Goal: Transaction & Acquisition: Purchase product/service

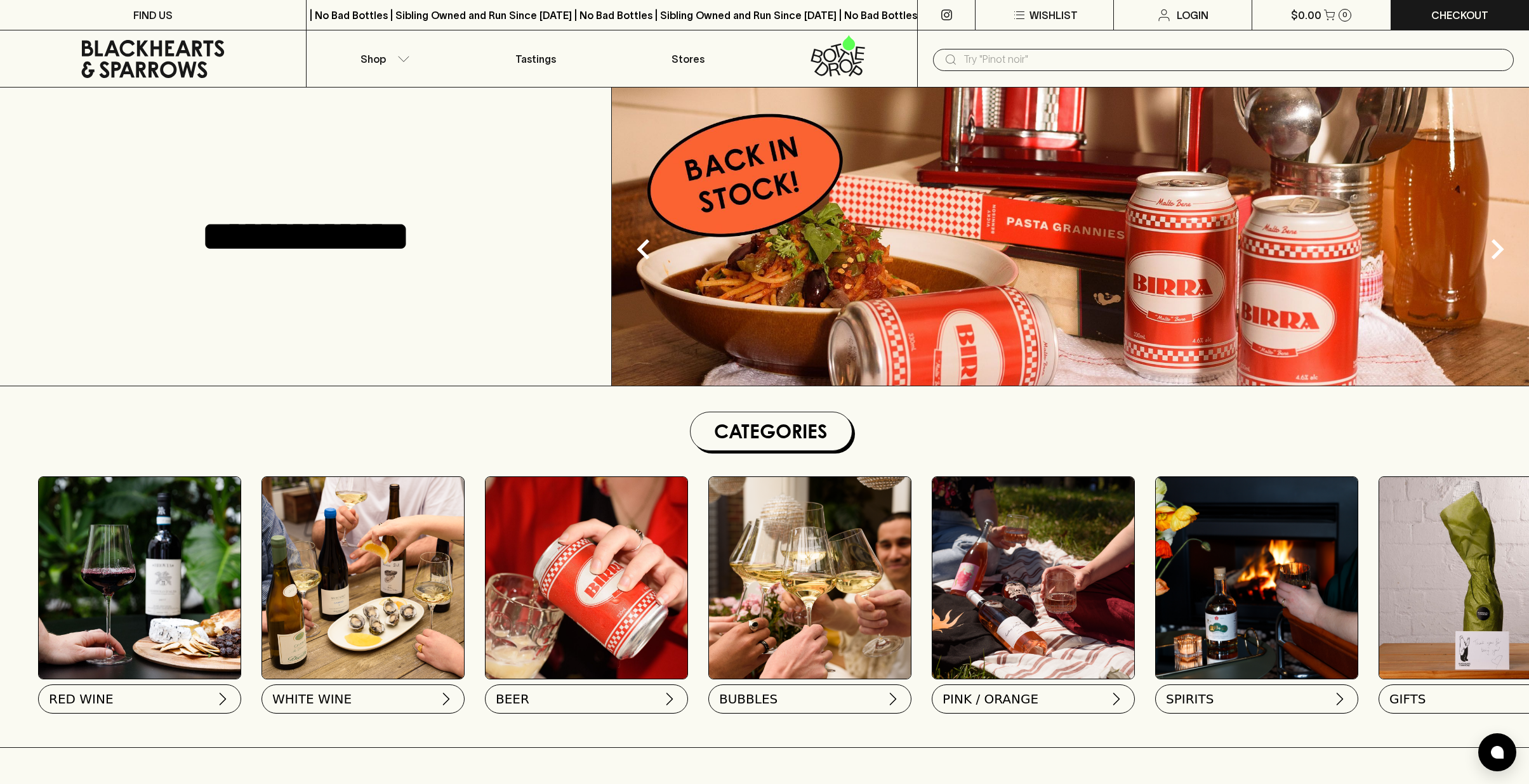
click at [965, 60] on input "text" at bounding box center [1233, 60] width 540 height 21
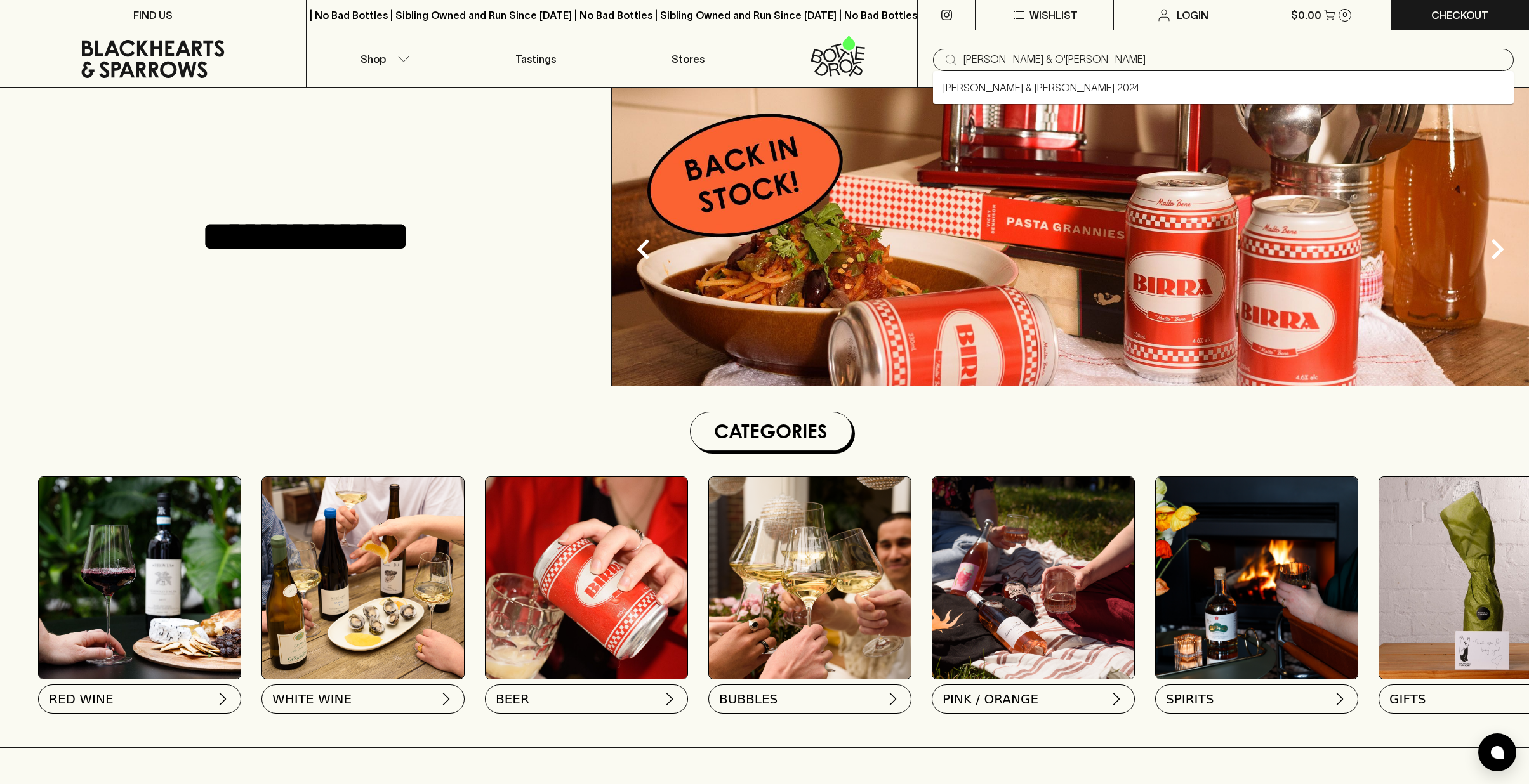
drag, startPoint x: 1013, startPoint y: 59, endPoint x: 1044, endPoint y: 100, distance: 51.4
click at [1012, 60] on input "[PERSON_NAME] & O'[PERSON_NAME]" at bounding box center [1233, 60] width 540 height 21
click at [1043, 59] on input "[PERSON_NAME] & O'[PERSON_NAME]" at bounding box center [1233, 60] width 540 height 21
type input "[PERSON_NAME] &"
click at [1039, 86] on link "[PERSON_NAME] & [PERSON_NAME] 2024" at bounding box center [1041, 87] width 196 height 15
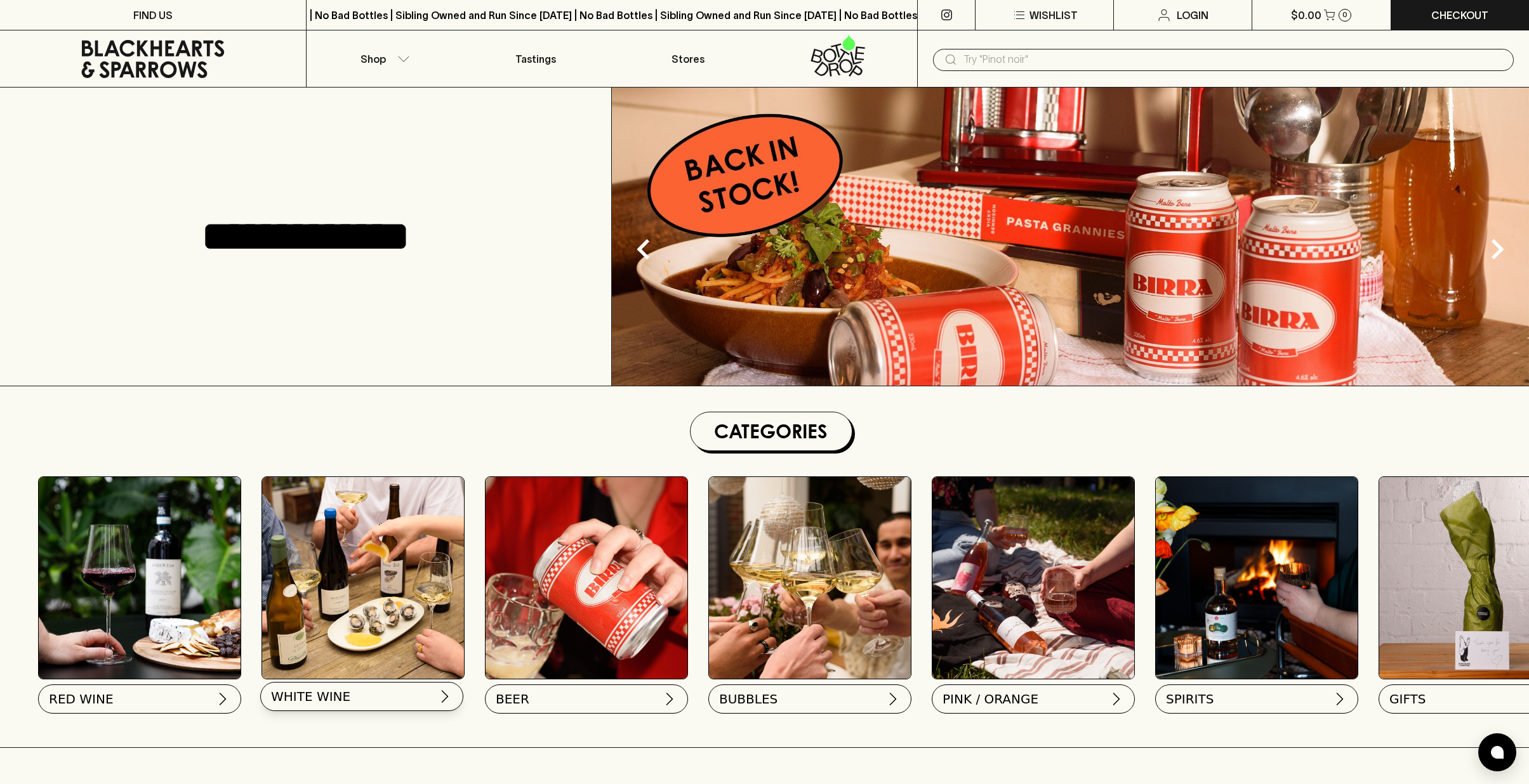
click at [443, 697] on img at bounding box center [445, 696] width 15 height 15
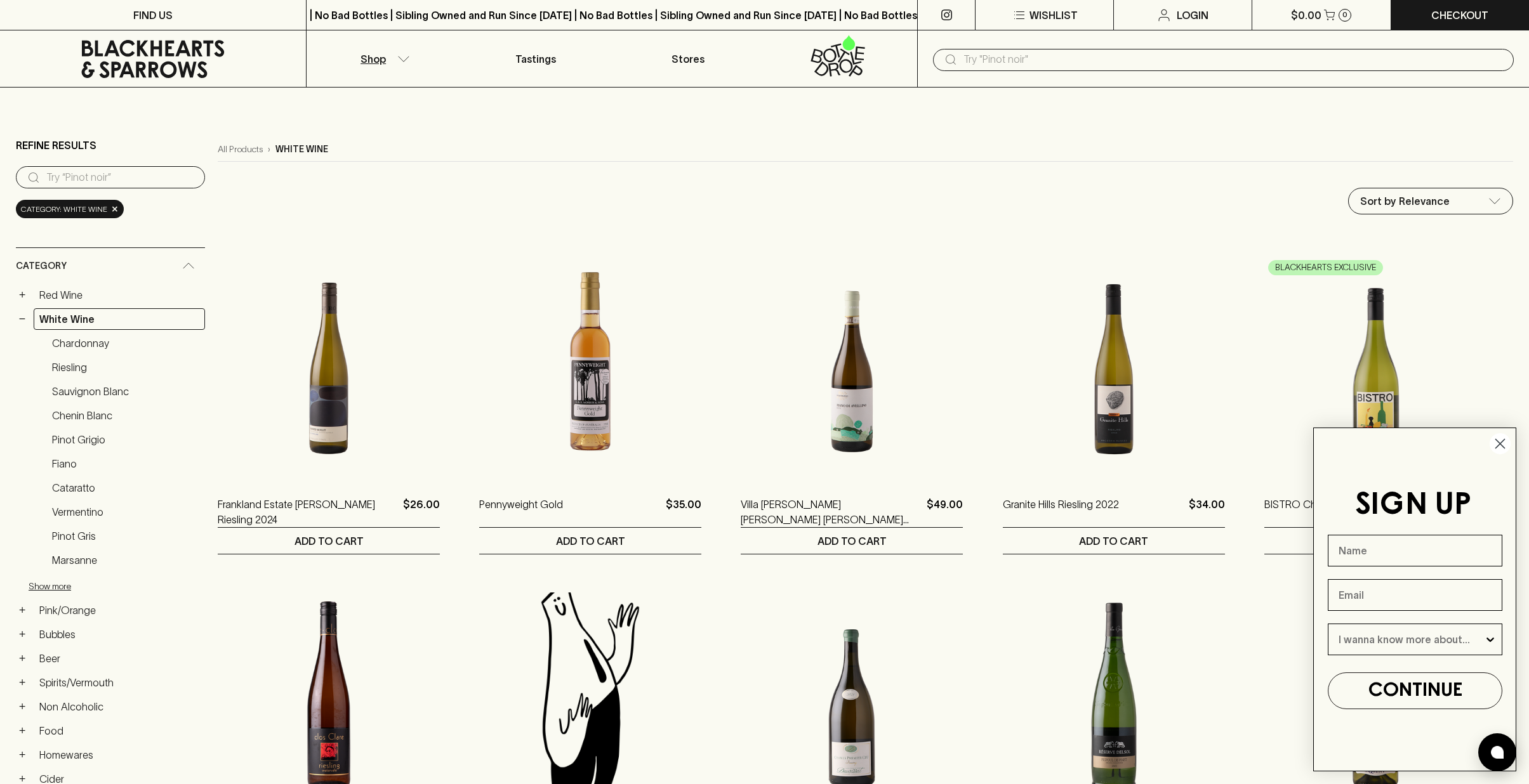
click at [1500, 443] on icon "Close dialog" at bounding box center [1500, 444] width 9 height 9
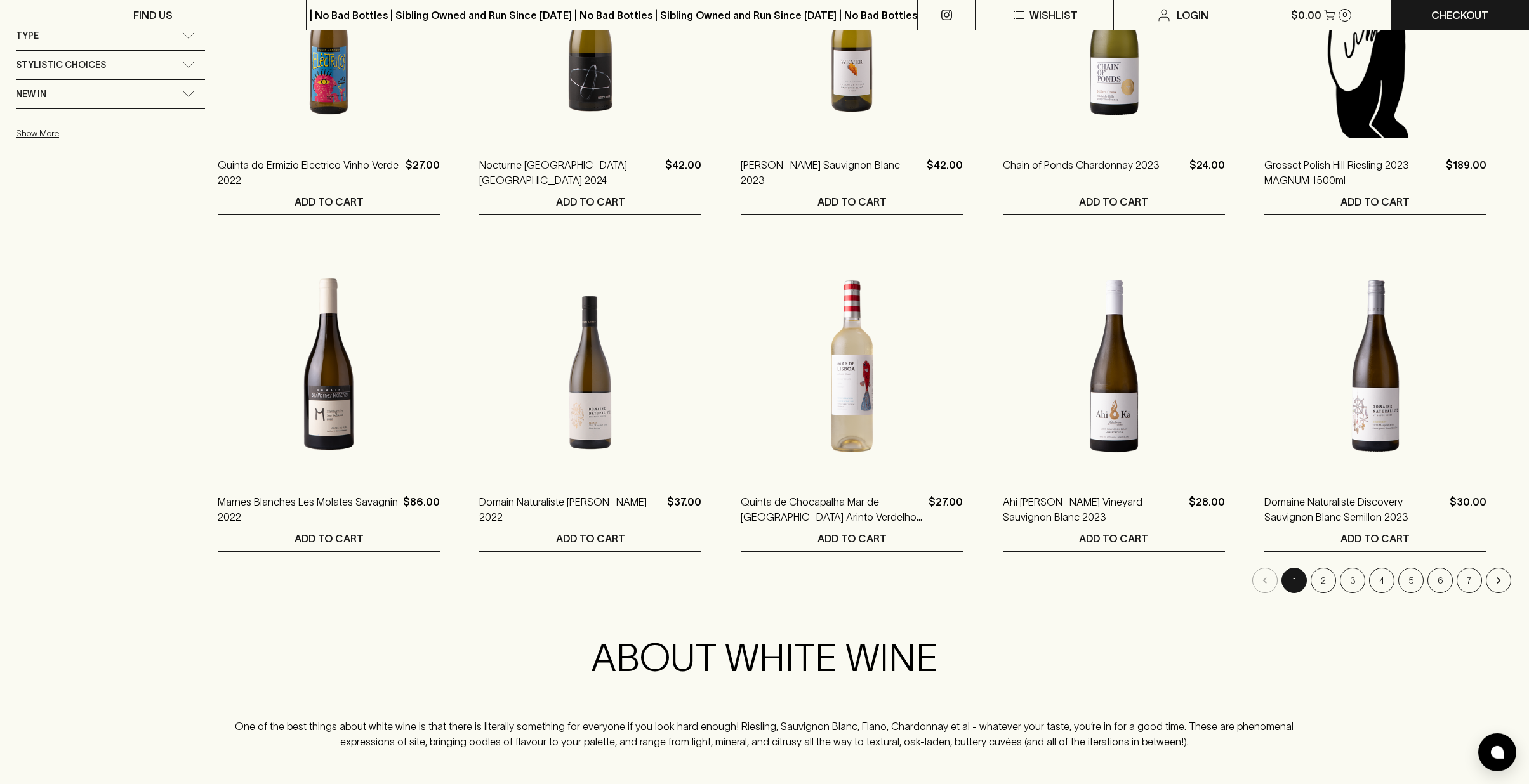
scroll to position [1024, 0]
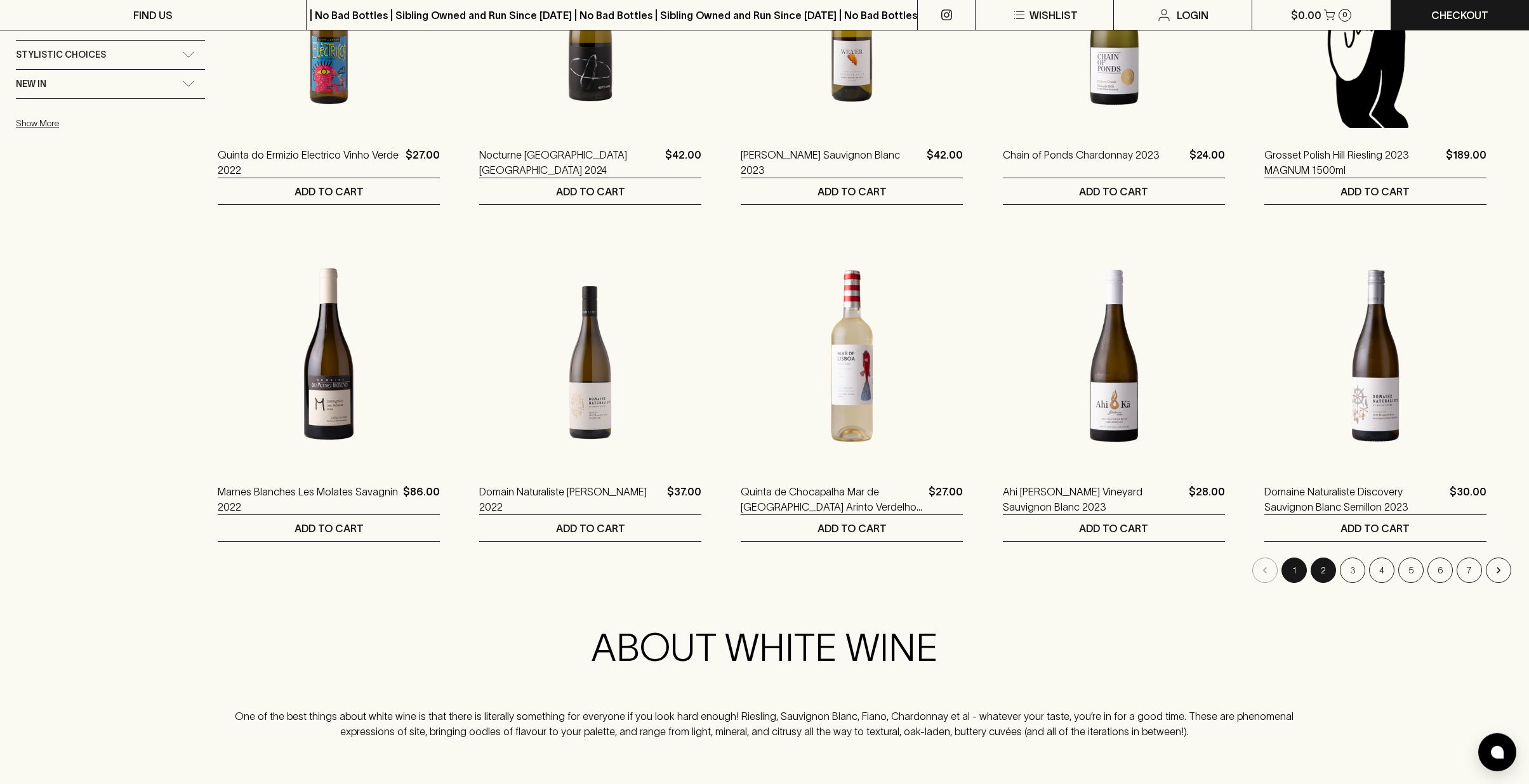
click at [1328, 569] on button "2" at bounding box center [1323, 570] width 25 height 25
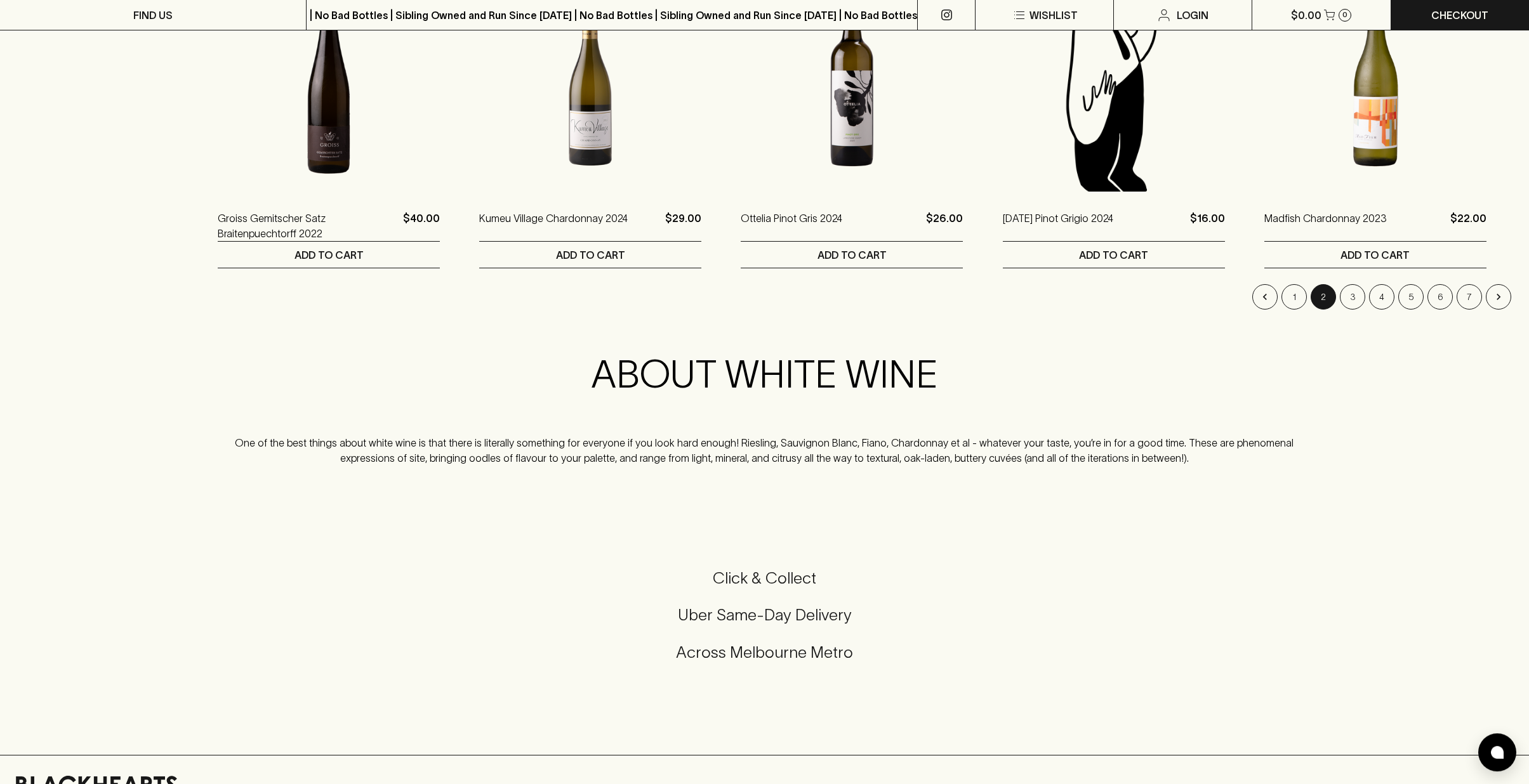
scroll to position [1277, 0]
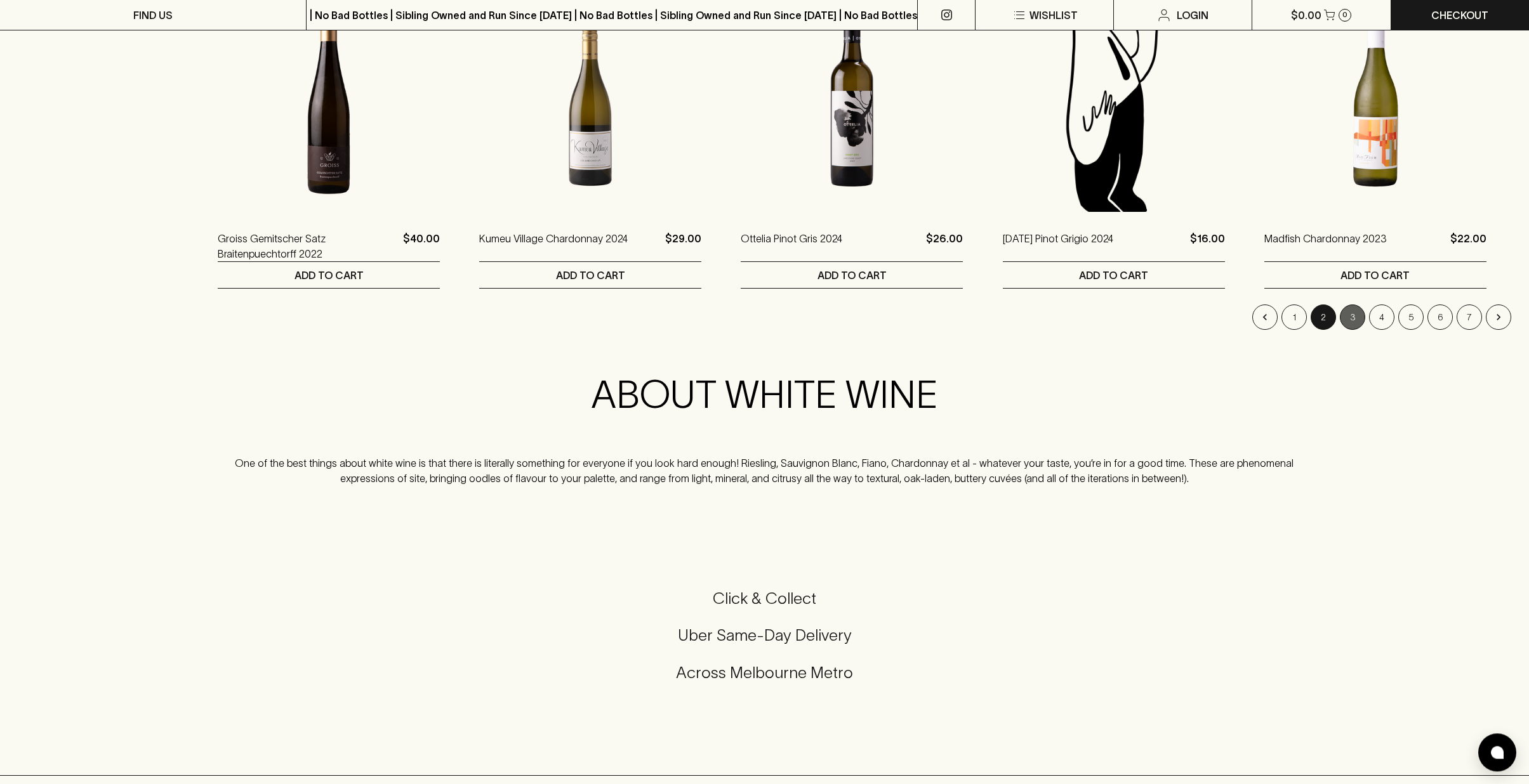
click at [1353, 316] on button "3" at bounding box center [1352, 317] width 25 height 25
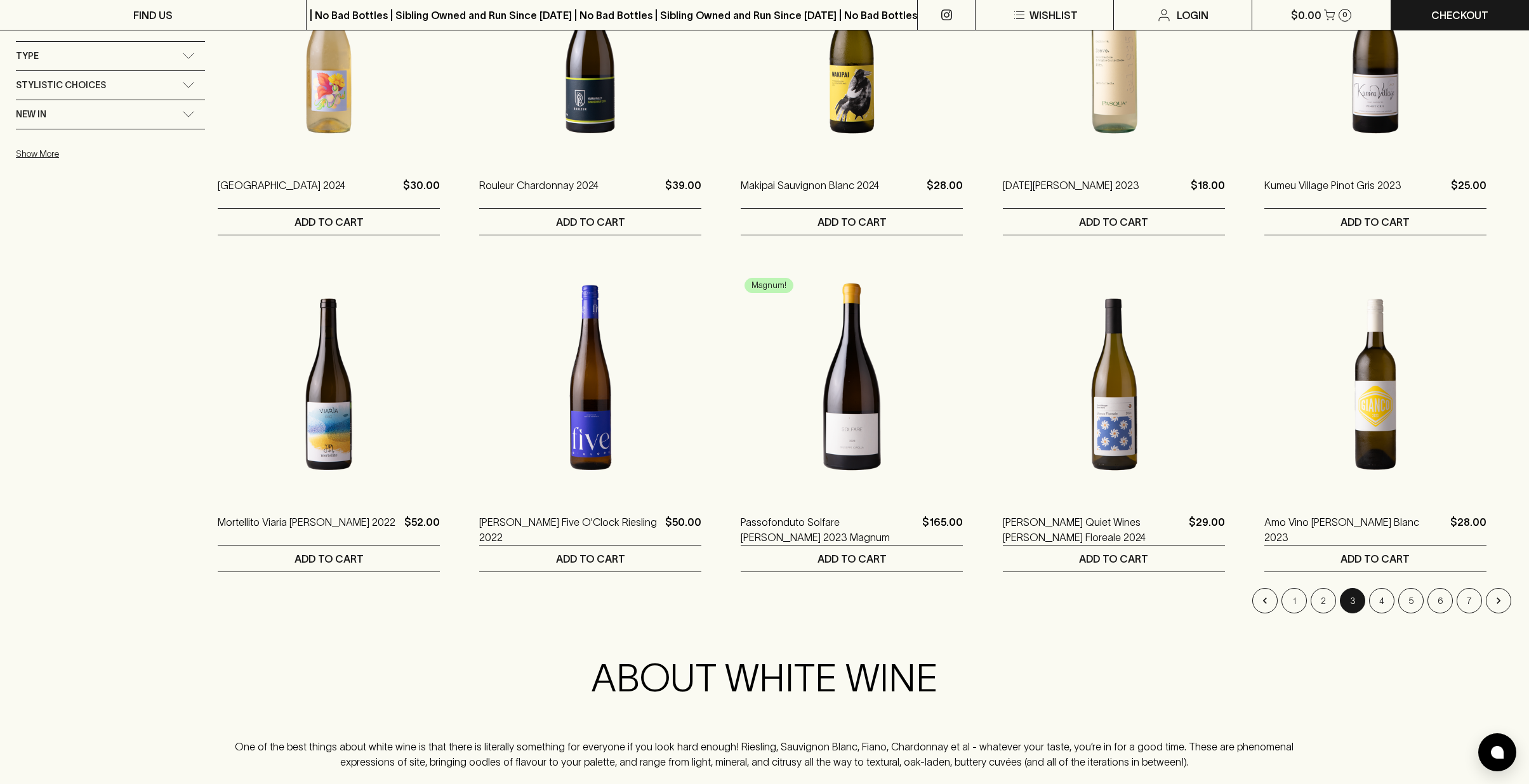
scroll to position [997, 0]
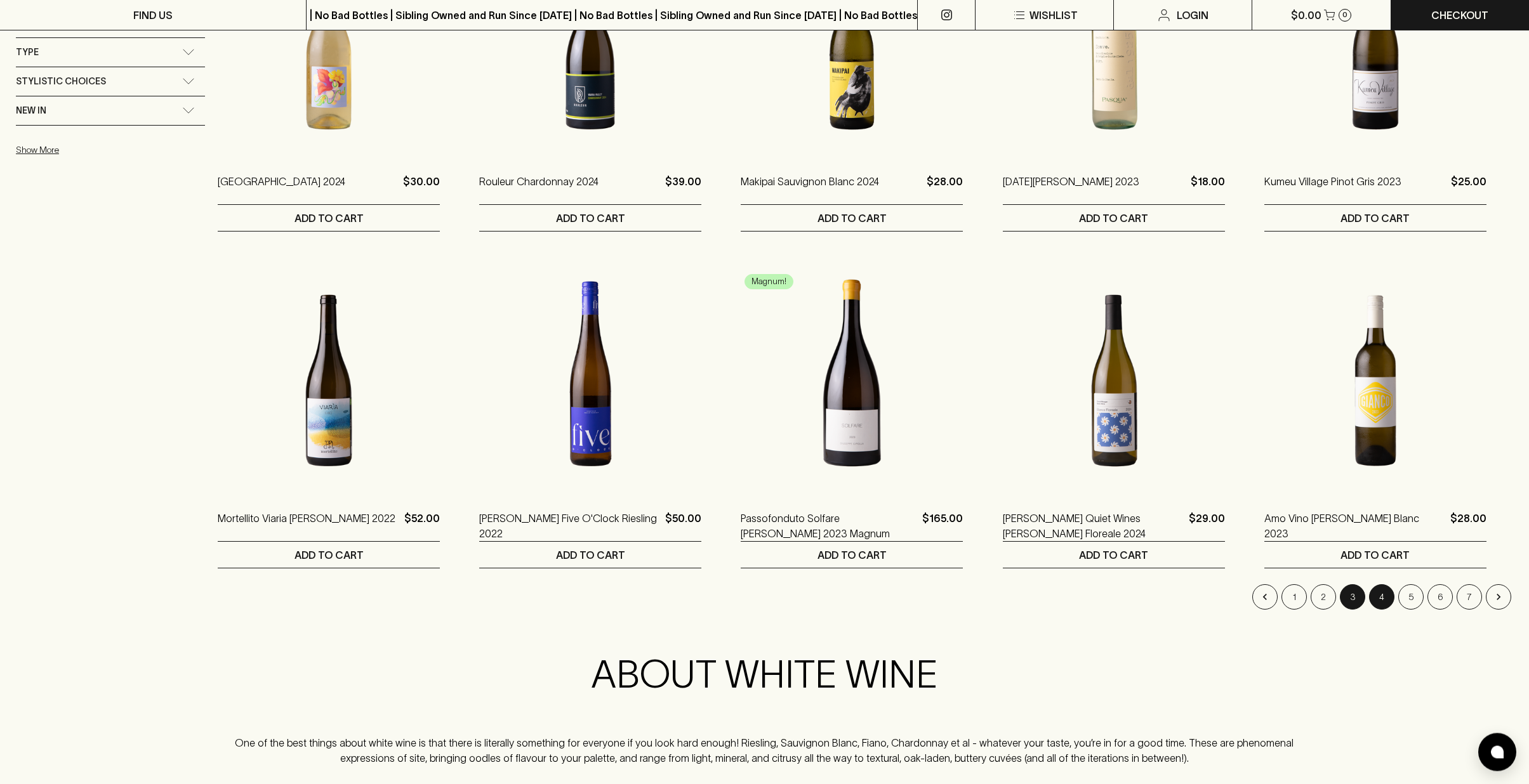
click at [1389, 598] on button "4" at bounding box center [1381, 597] width 25 height 25
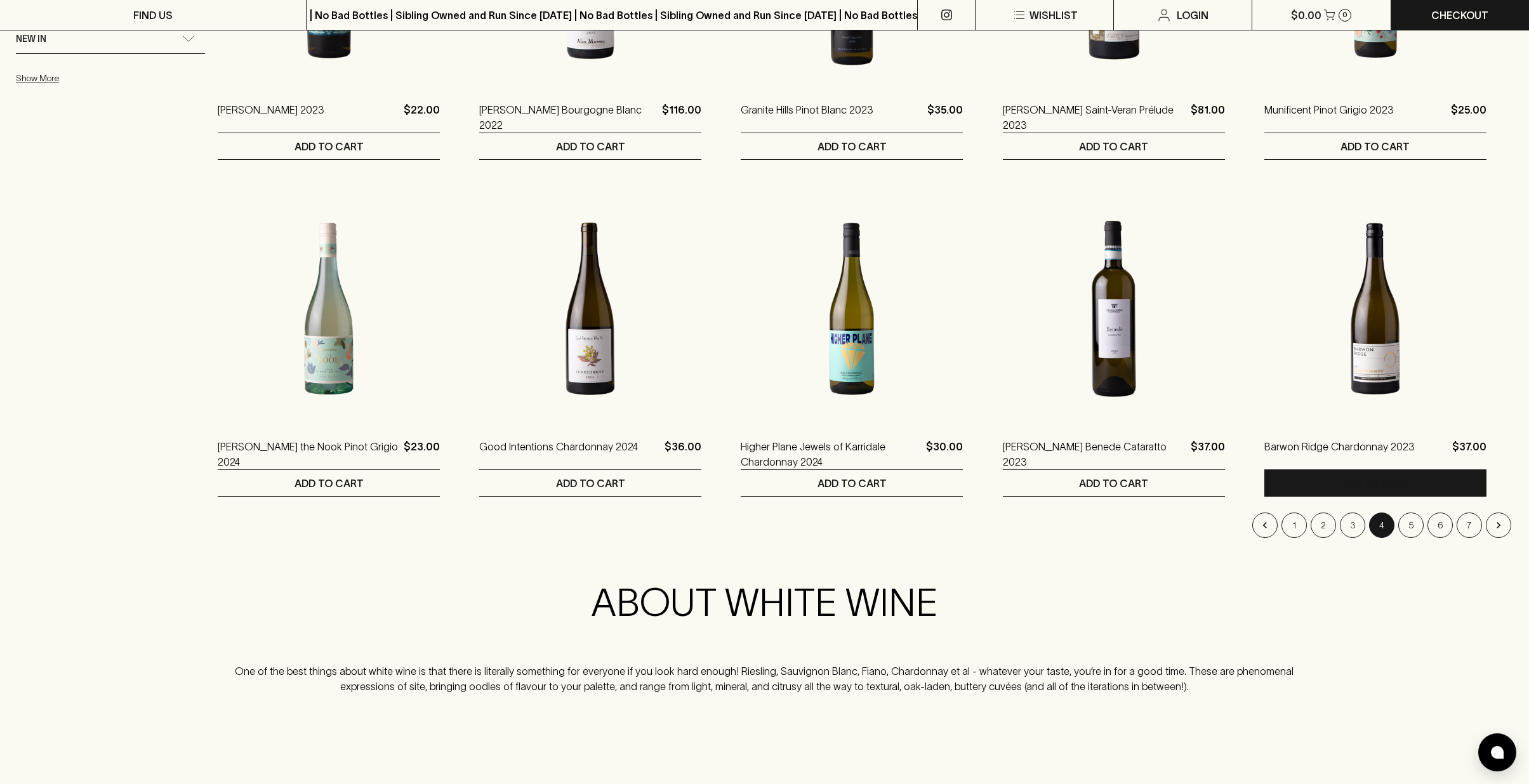
scroll to position [1071, 0]
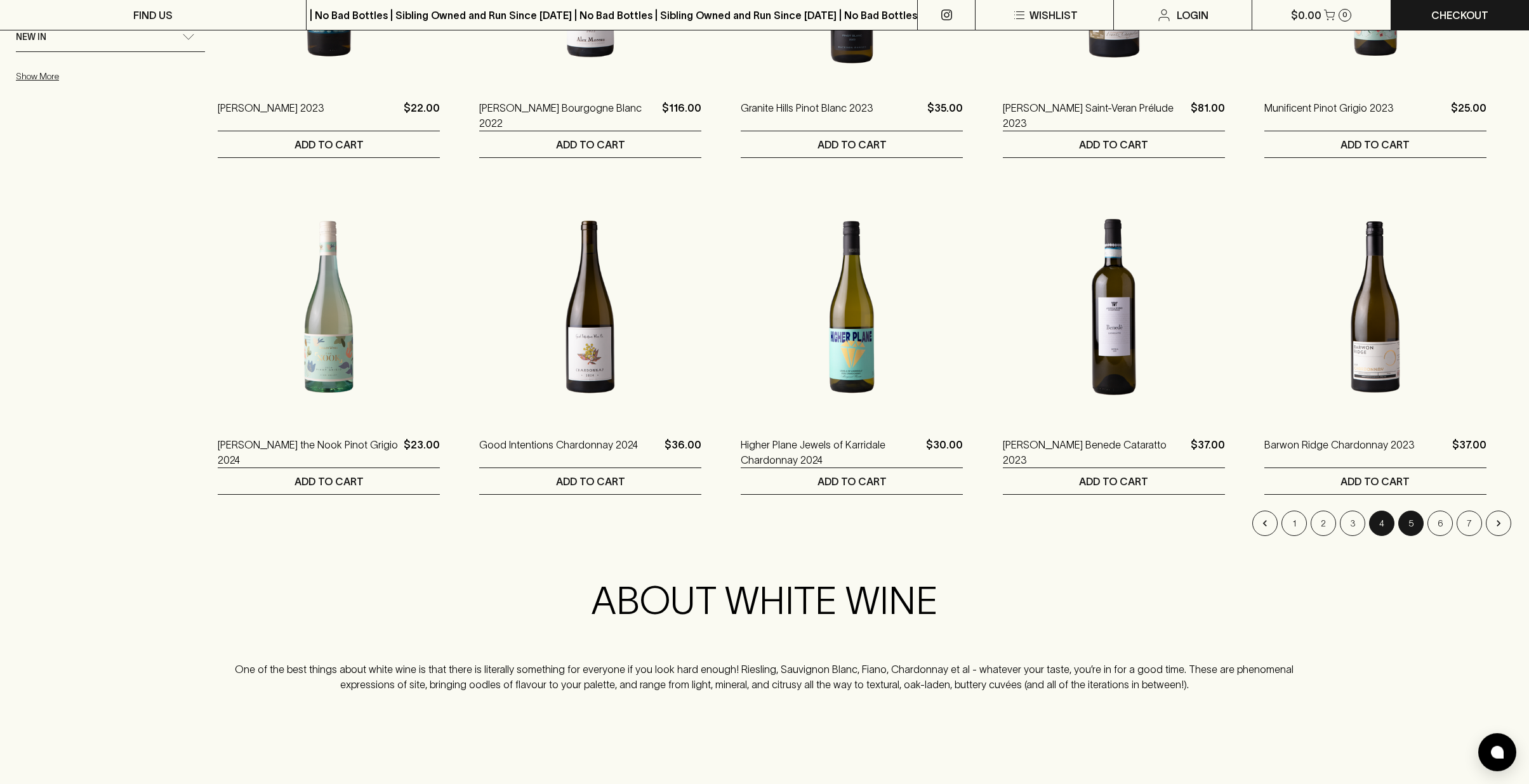
click at [1407, 523] on button "5" at bounding box center [1410, 524] width 25 height 25
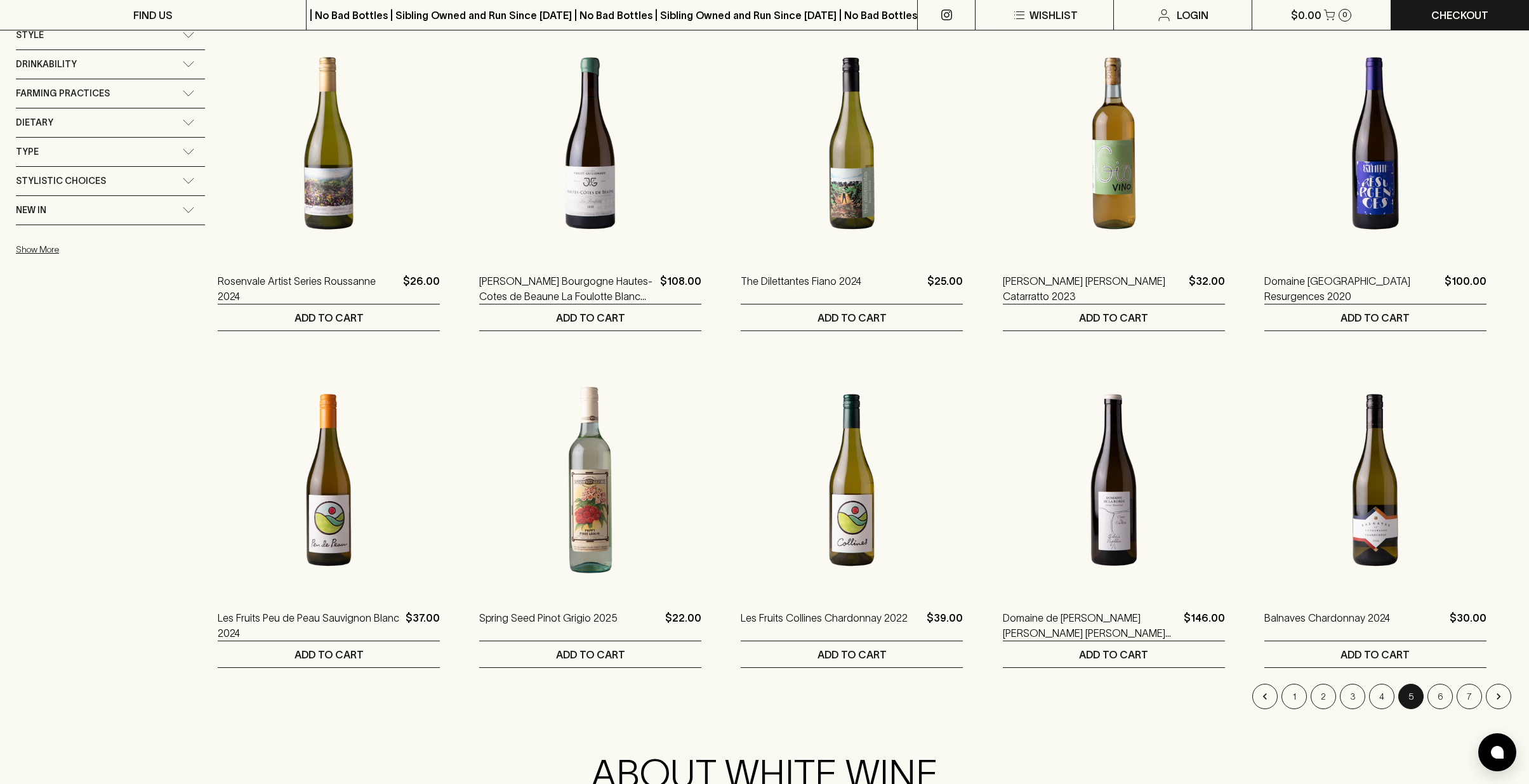
scroll to position [909, 0]
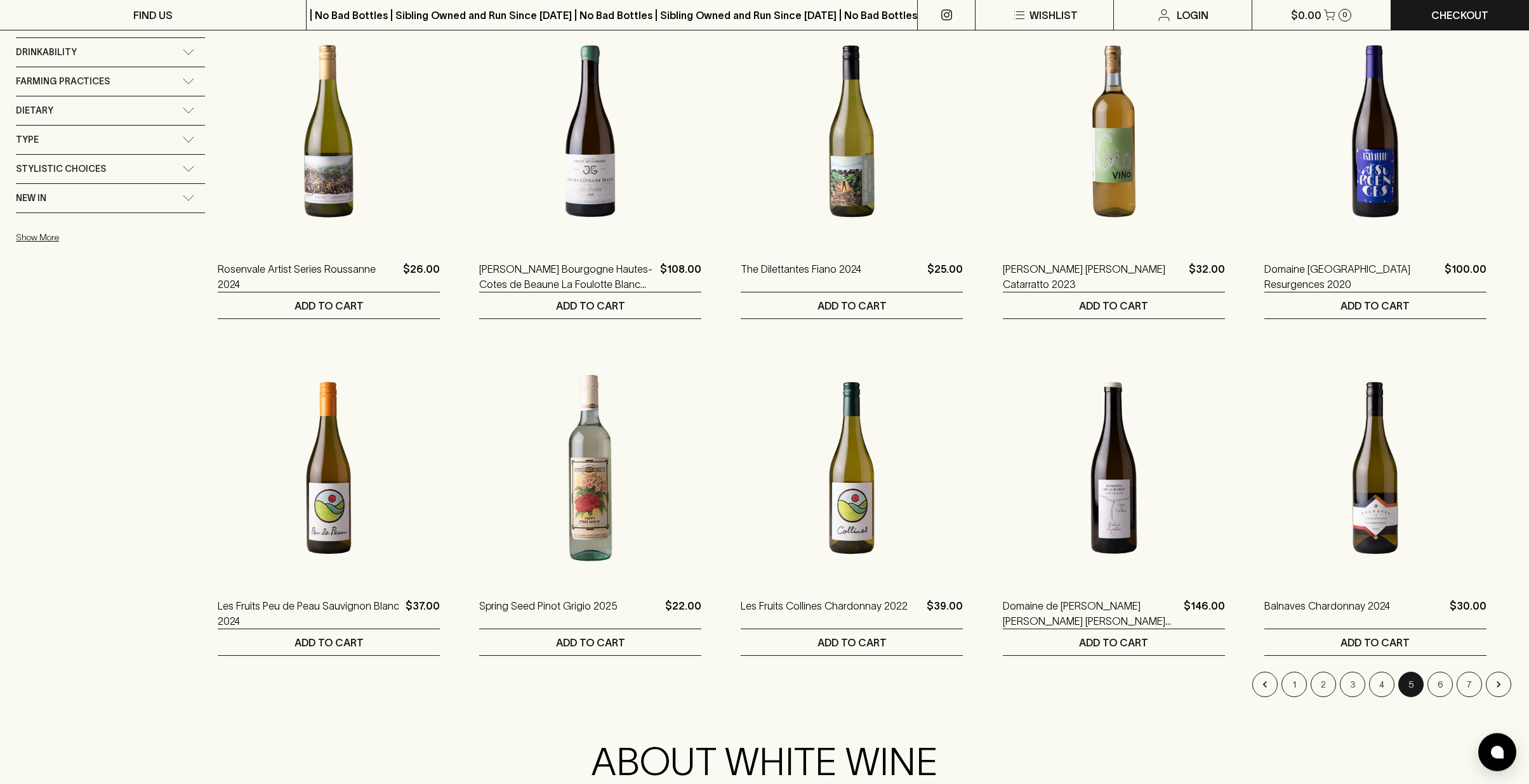
drag, startPoint x: 1441, startPoint y: 684, endPoint x: 1535, endPoint y: 520, distance: 189.0
click at [1441, 684] on button "6" at bounding box center [1440, 684] width 25 height 25
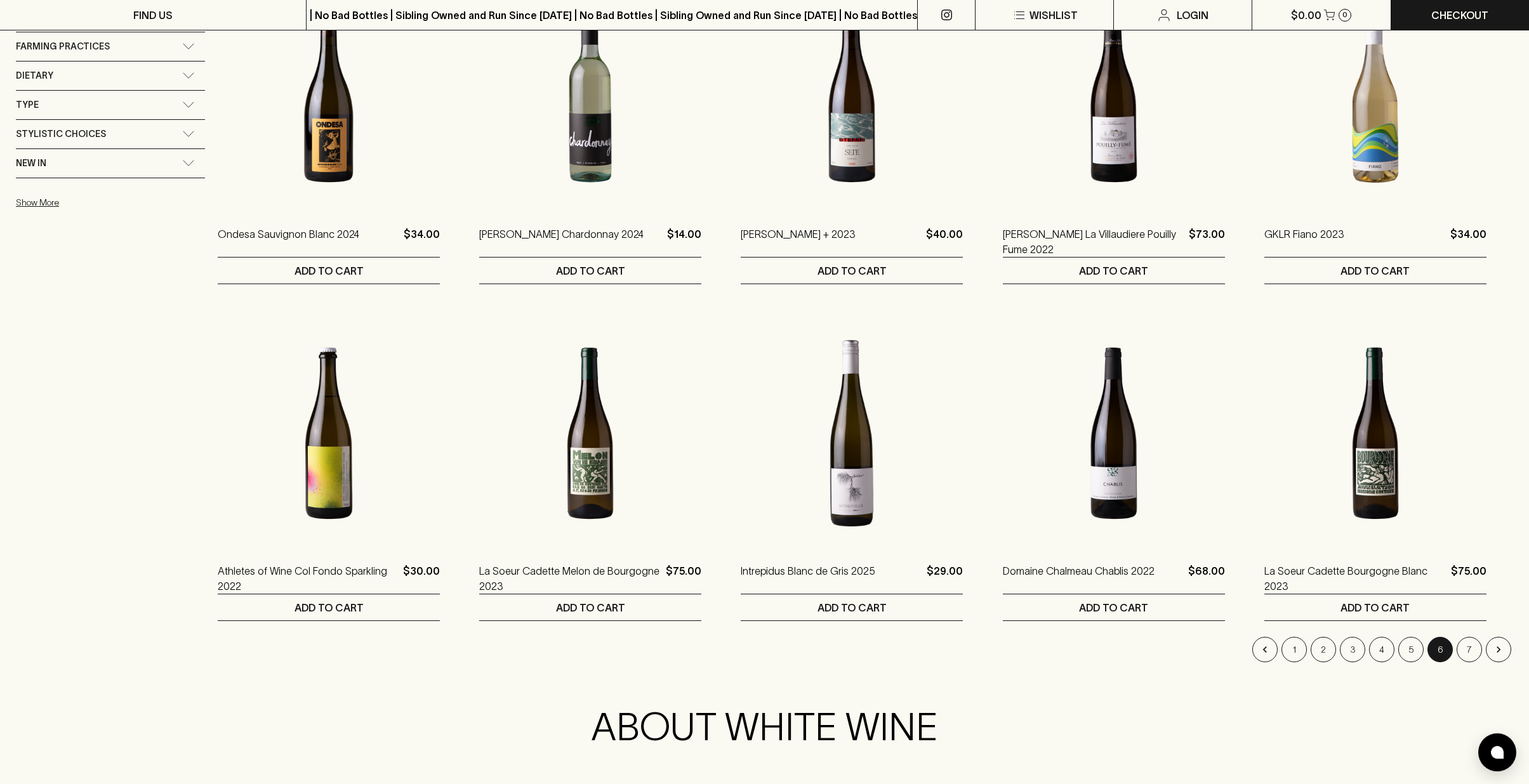
scroll to position [946, 0]
click at [1473, 653] on button "7" at bounding box center [1469, 648] width 25 height 25
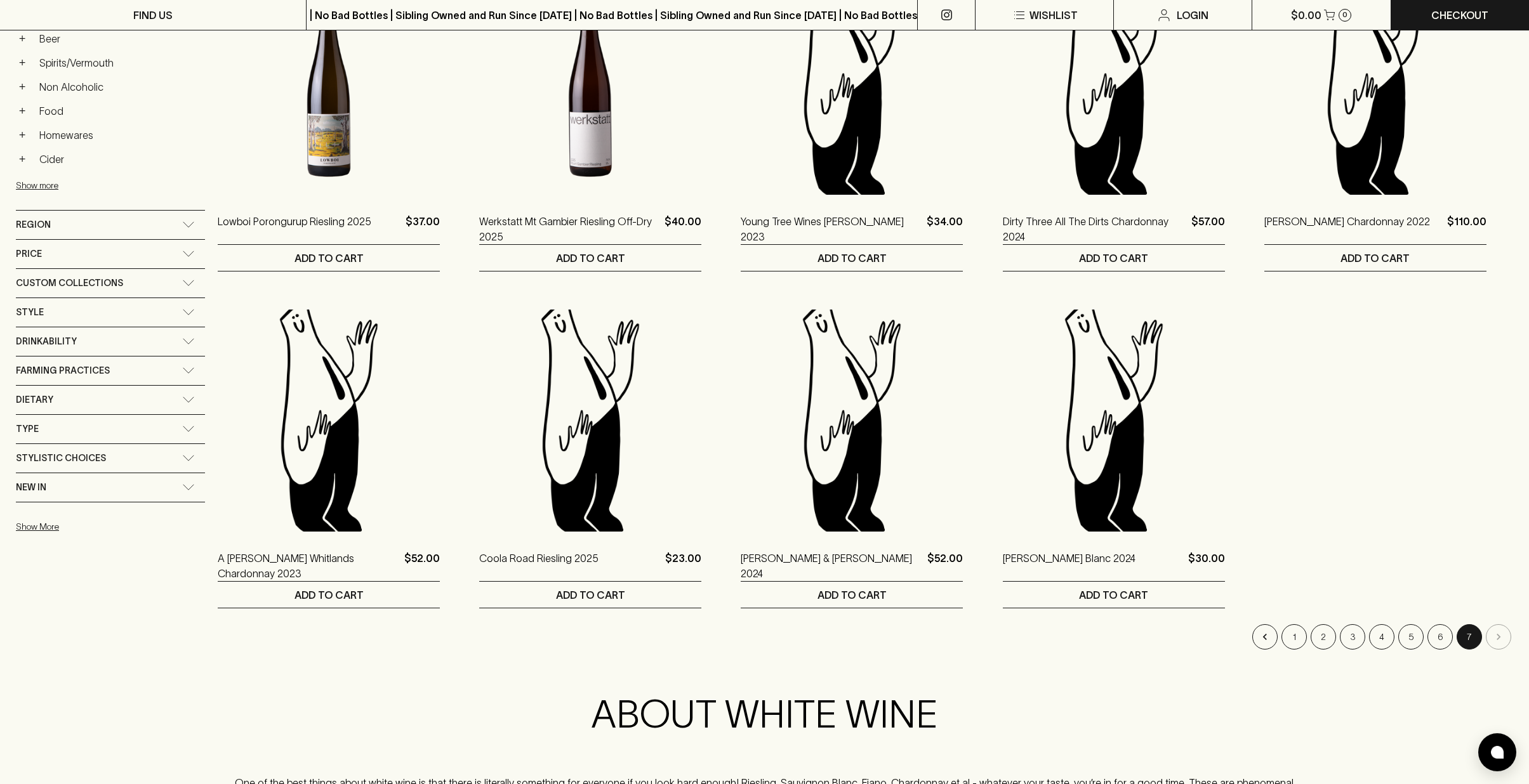
scroll to position [631, 0]
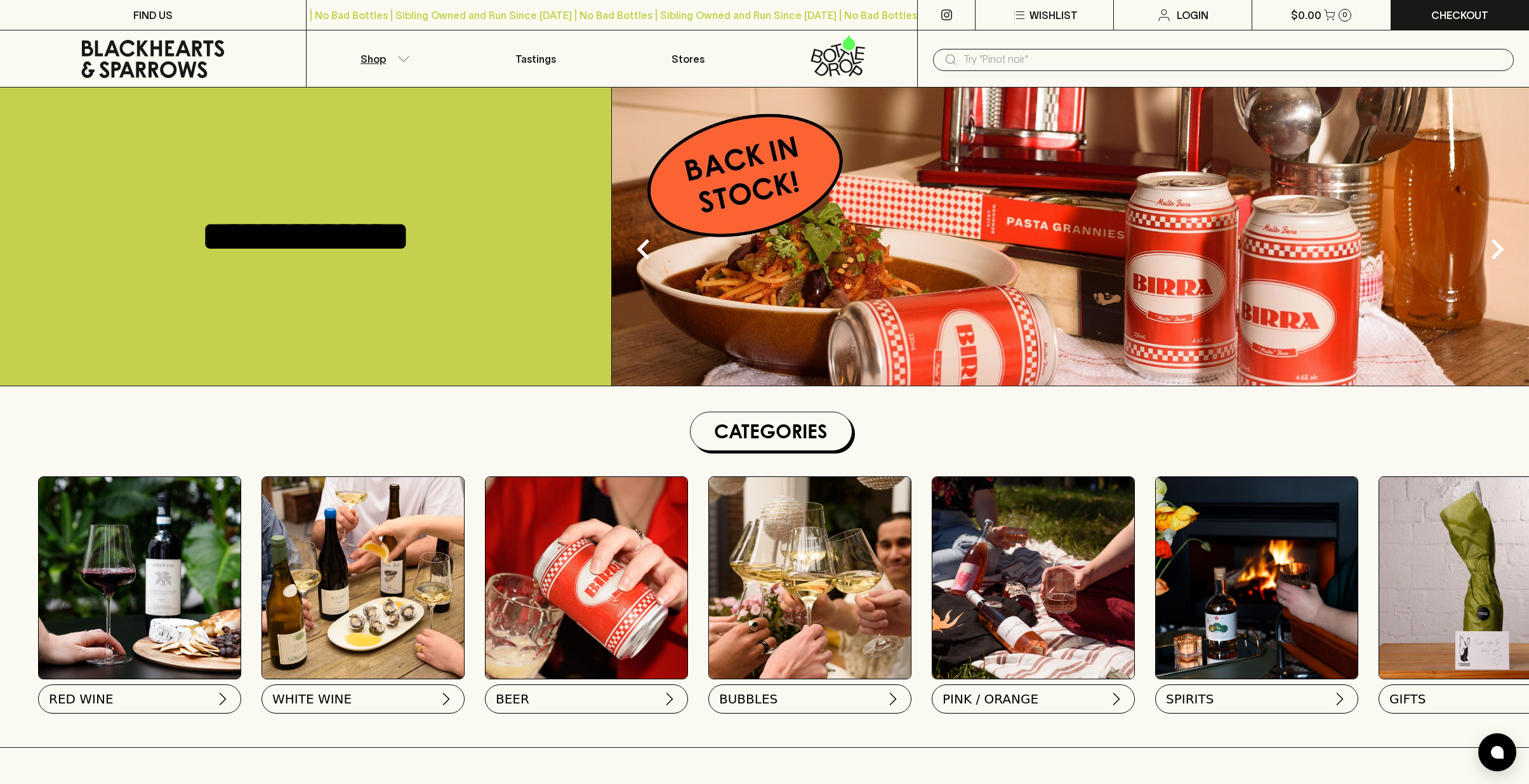
click at [392, 59] on button "Shop" at bounding box center [383, 58] width 153 height 57
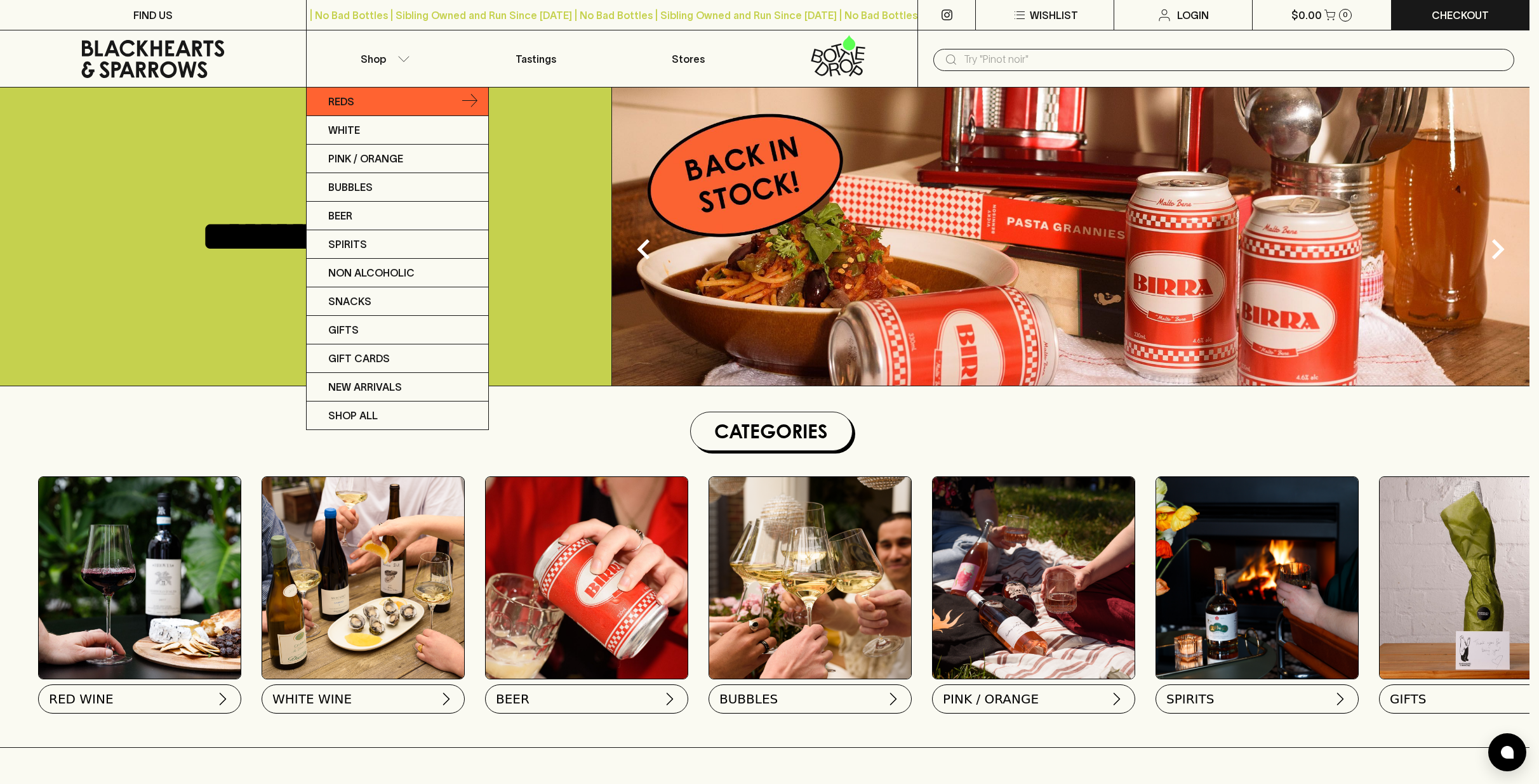
click at [354, 101] on p "Reds" at bounding box center [341, 101] width 26 height 15
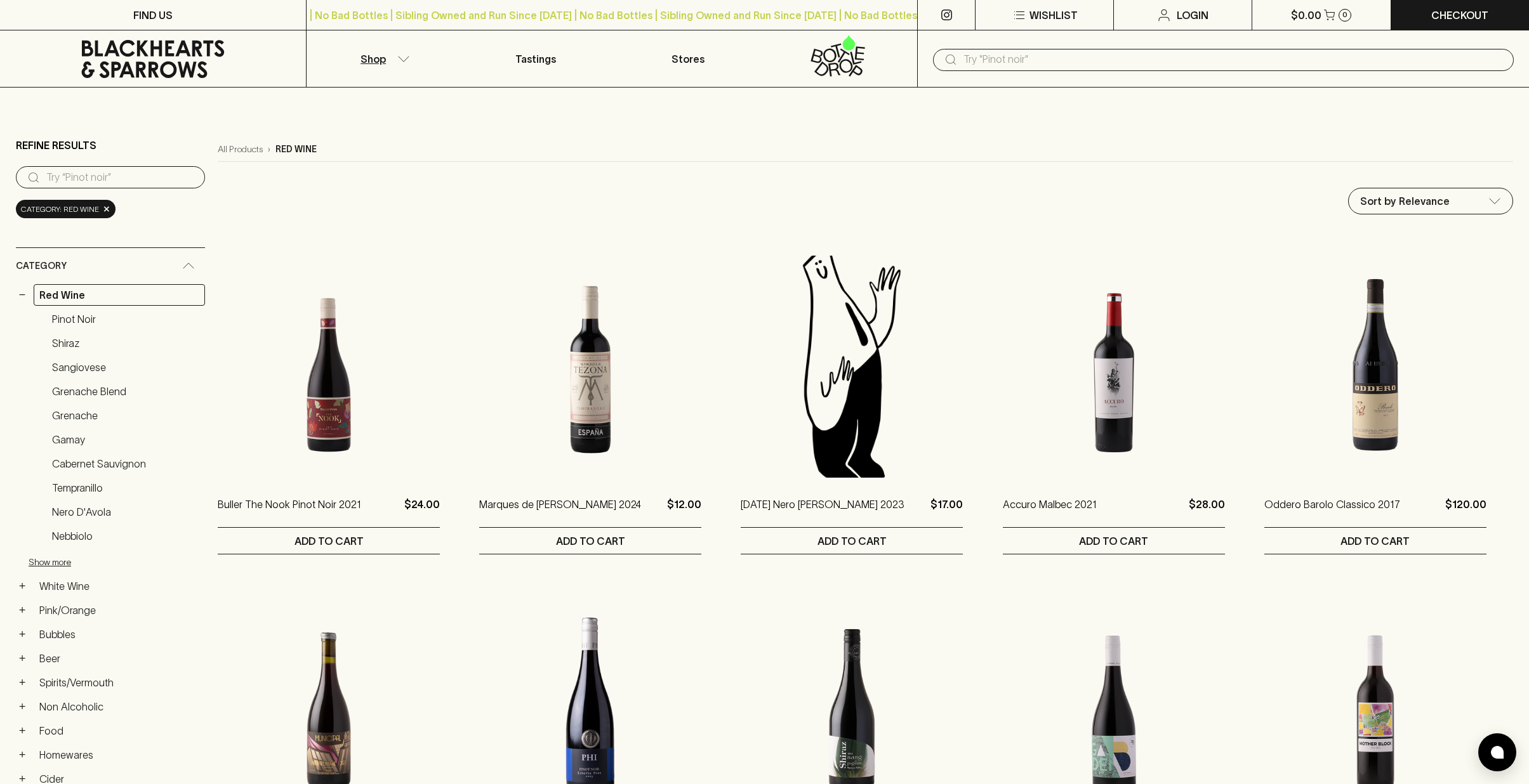
drag, startPoint x: 964, startPoint y: 60, endPoint x: 1051, endPoint y: 60, distance: 87.0
click at [965, 60] on input "text" at bounding box center [1233, 60] width 540 height 21
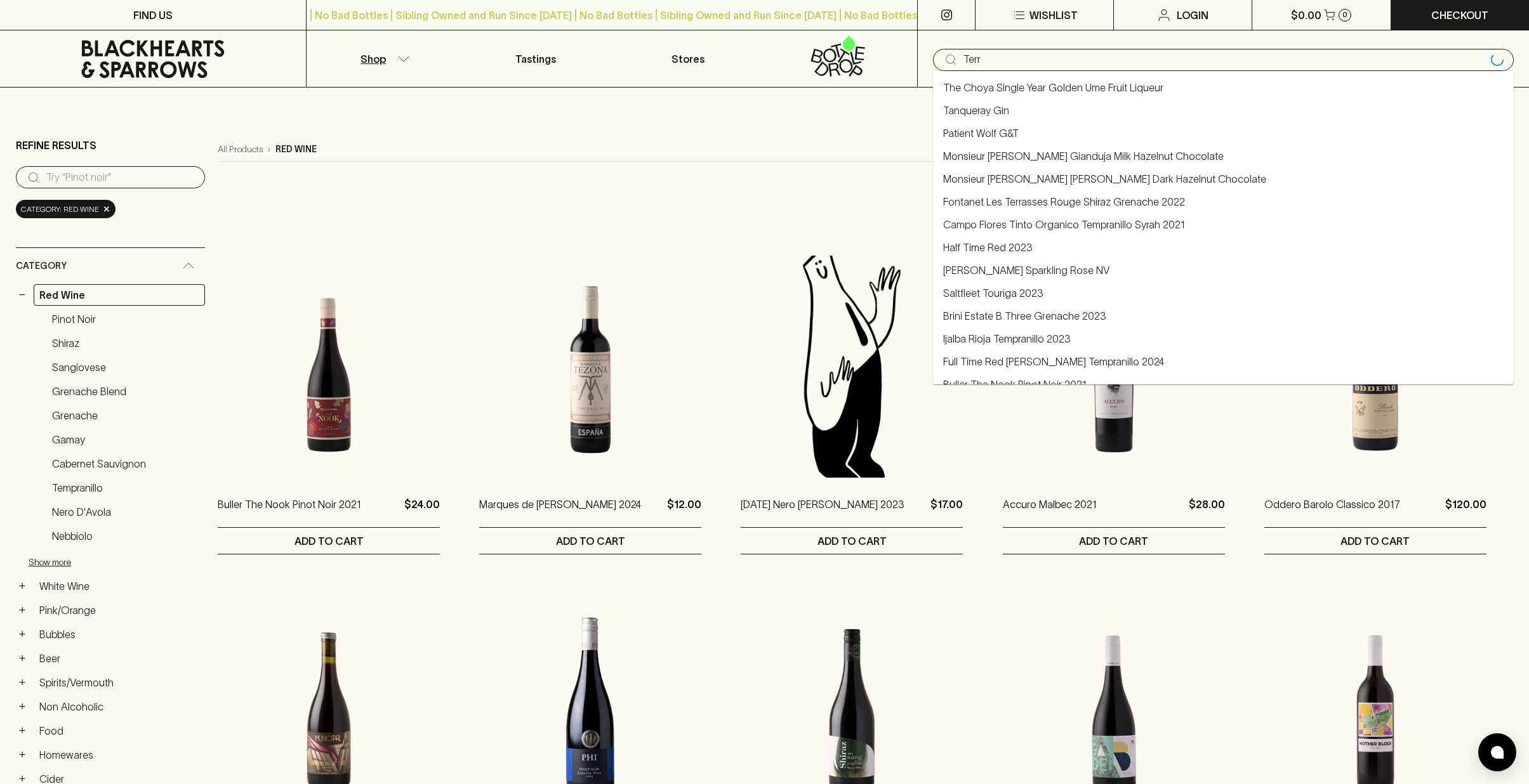
type input "Terra"
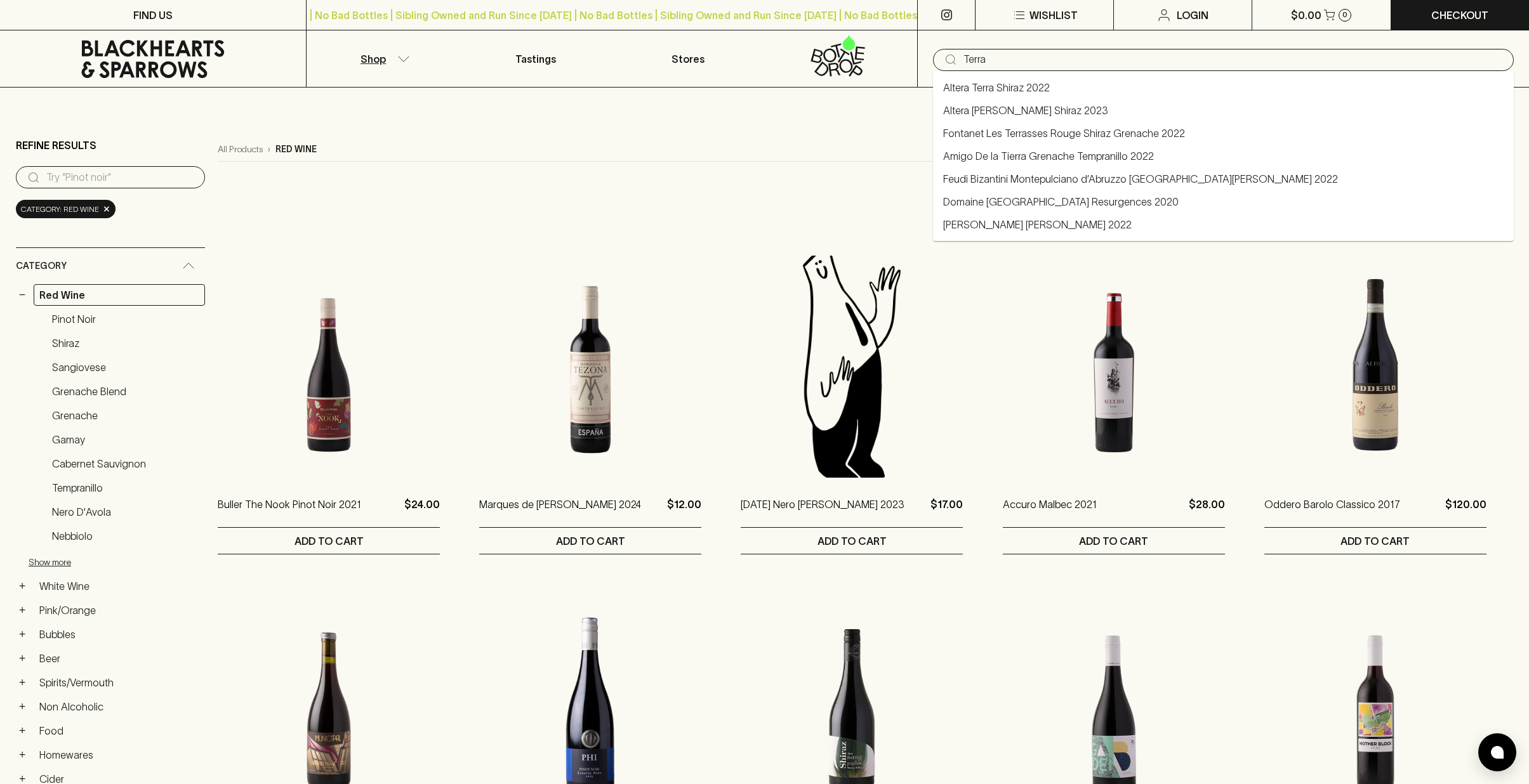
click at [1030, 84] on link "Altera Terra Shiraz 2022" at bounding box center [996, 87] width 107 height 15
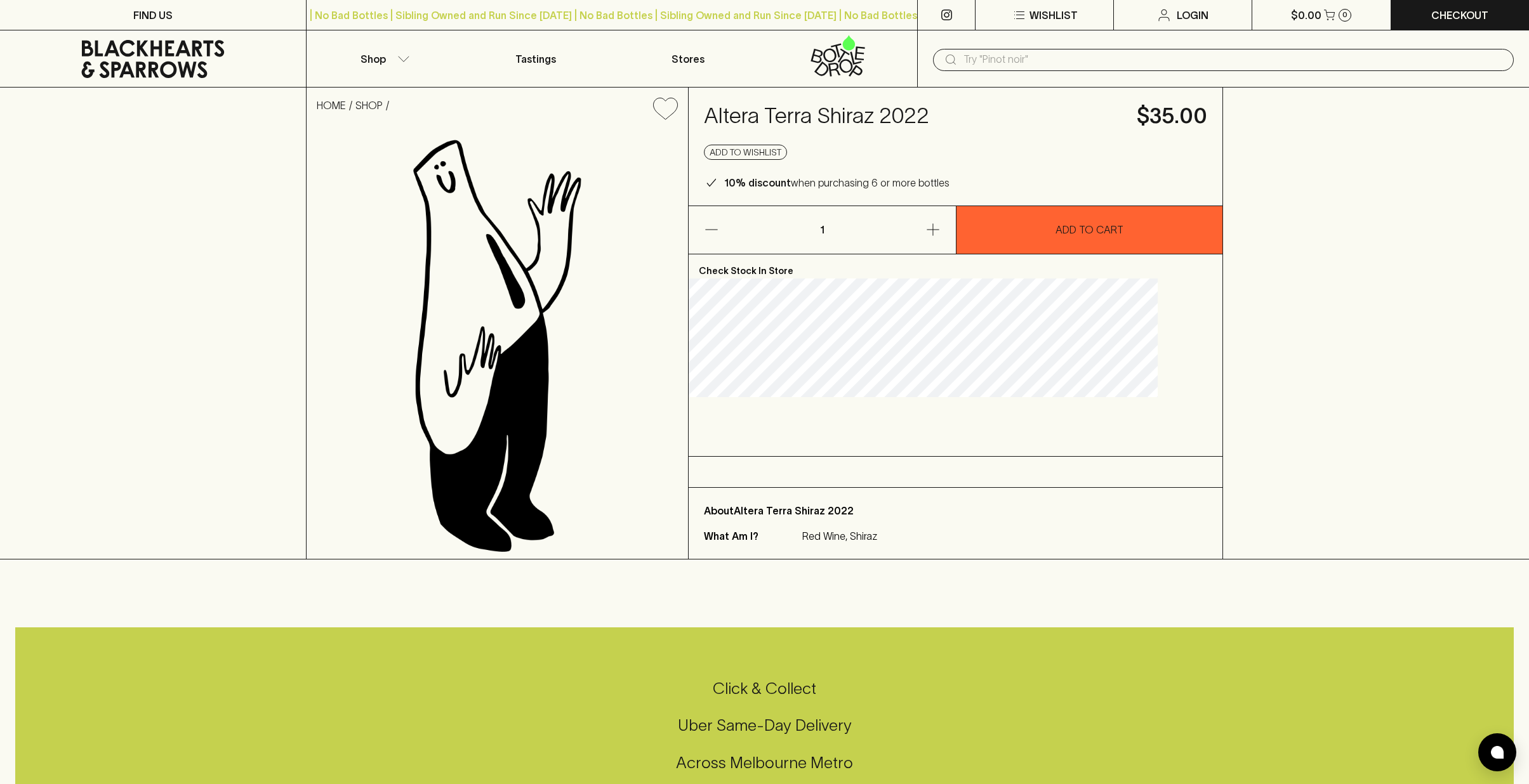
click at [967, 60] on input "text" at bounding box center [1233, 60] width 540 height 21
click at [1024, 61] on input "Pino Noir" at bounding box center [1233, 60] width 540 height 21
type input "Pino Noir"
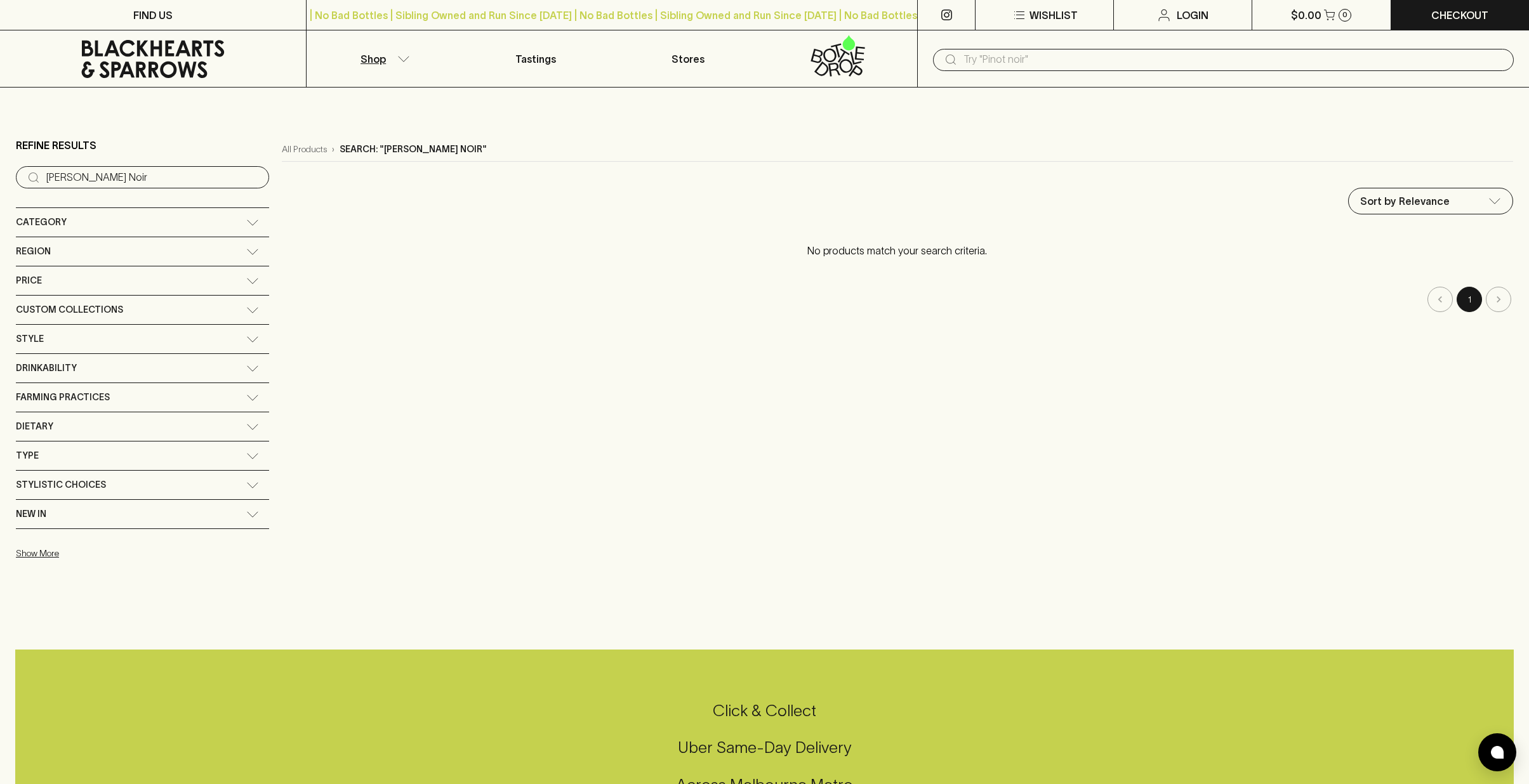
click at [384, 60] on p "Shop" at bounding box center [373, 59] width 25 height 15
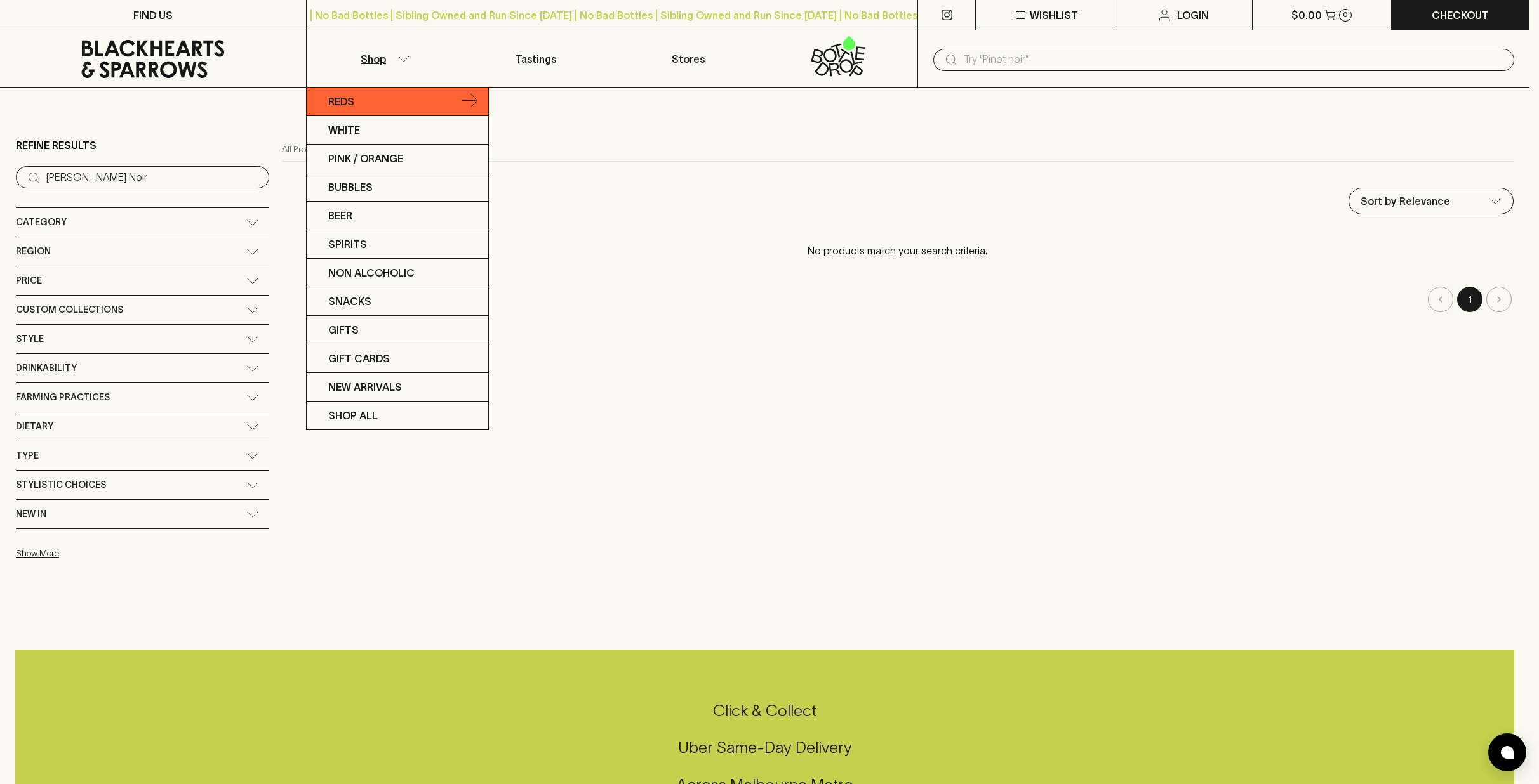
click at [347, 102] on p "Reds" at bounding box center [341, 101] width 26 height 15
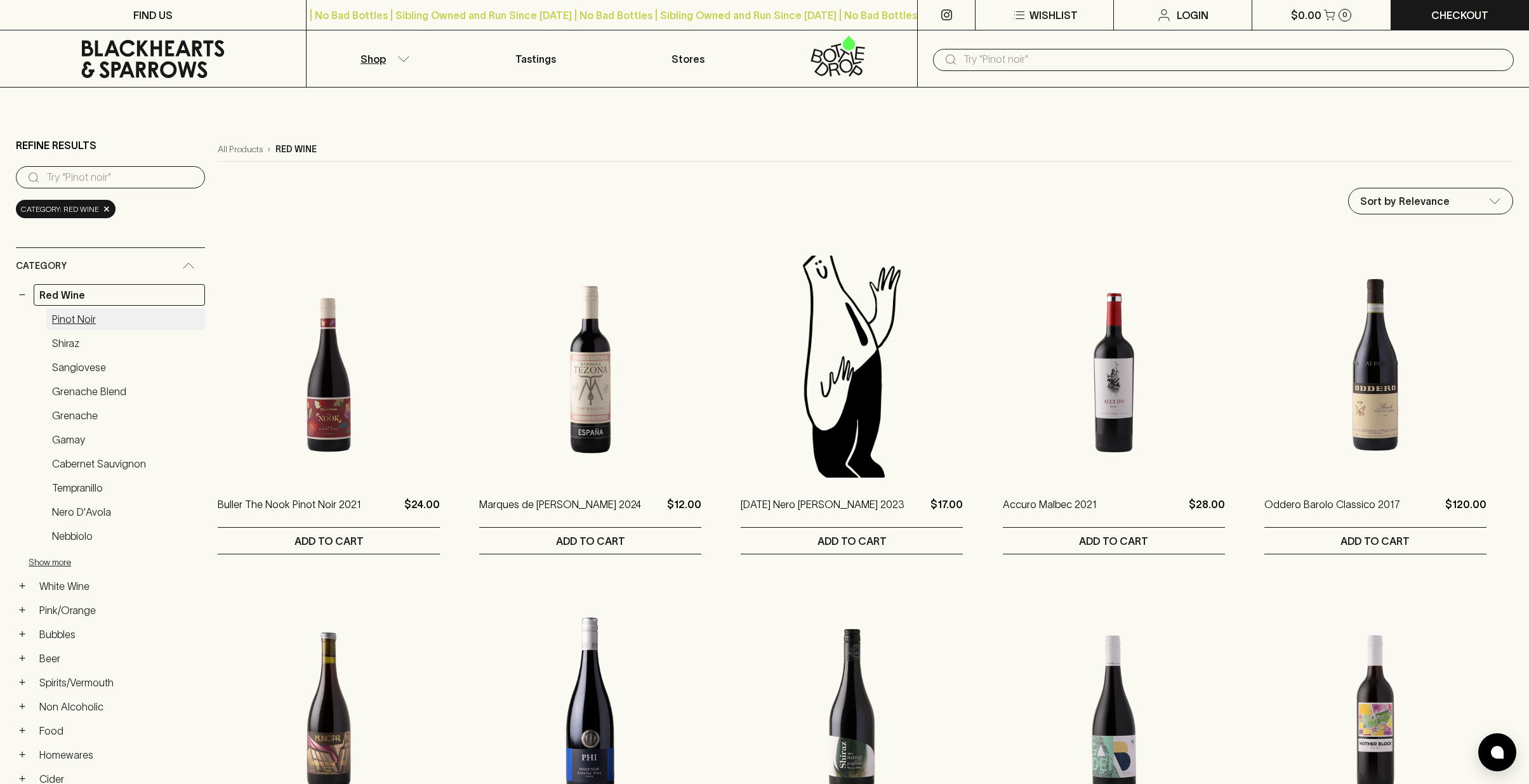
click at [74, 317] on link "Pinot Noir" at bounding box center [125, 319] width 159 height 21
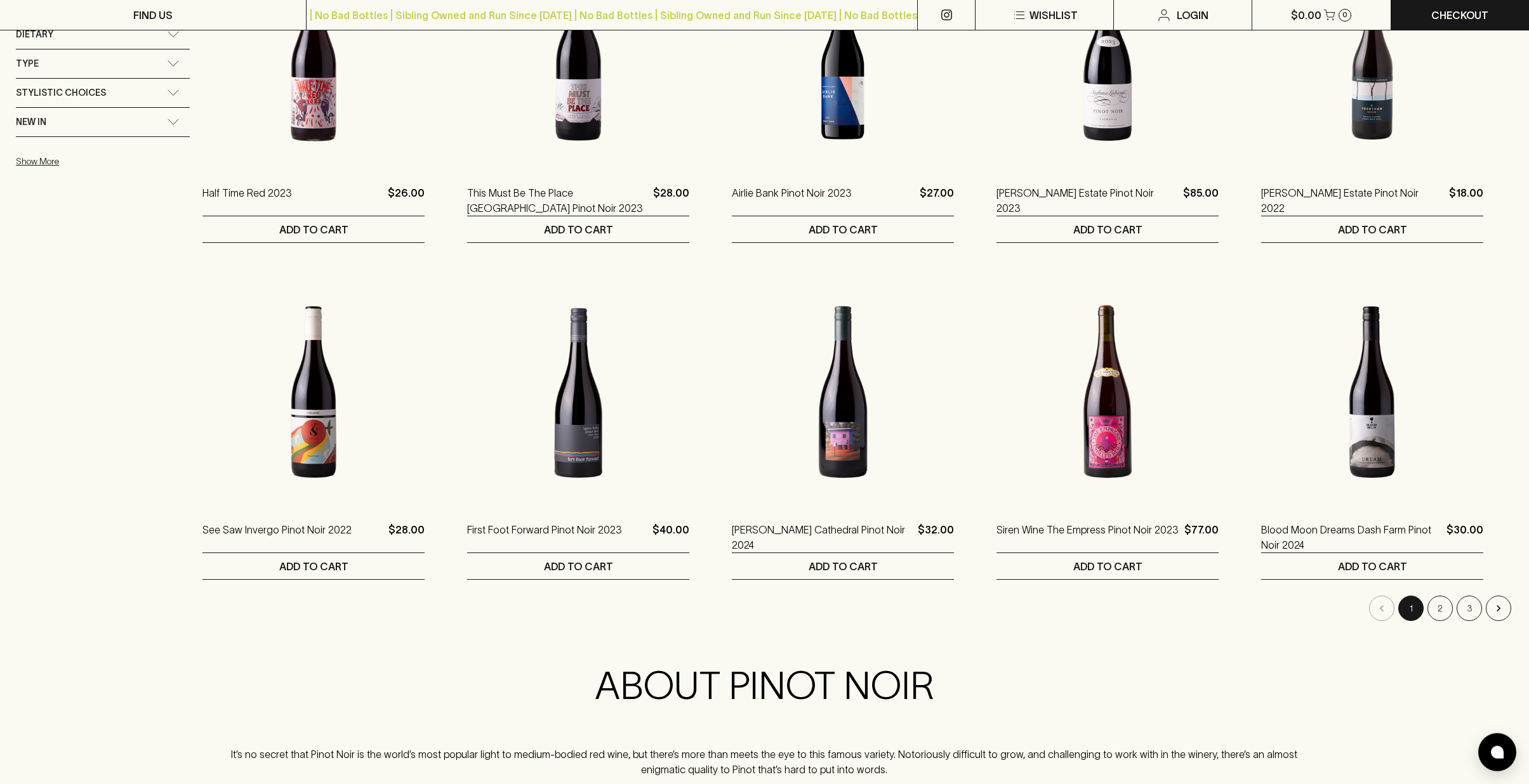
scroll to position [1016, 0]
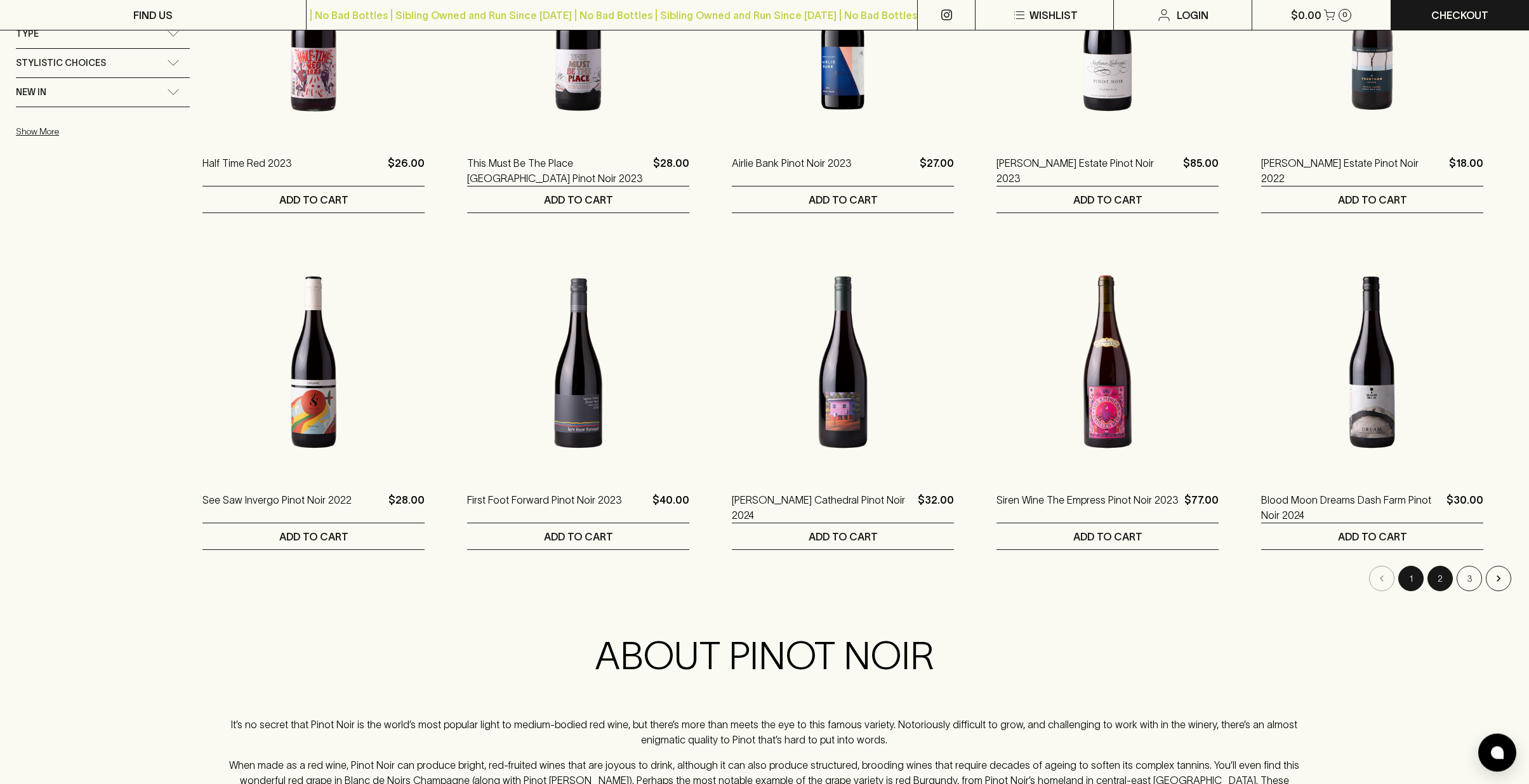
click at [1438, 577] on button "2" at bounding box center [1440, 578] width 25 height 25
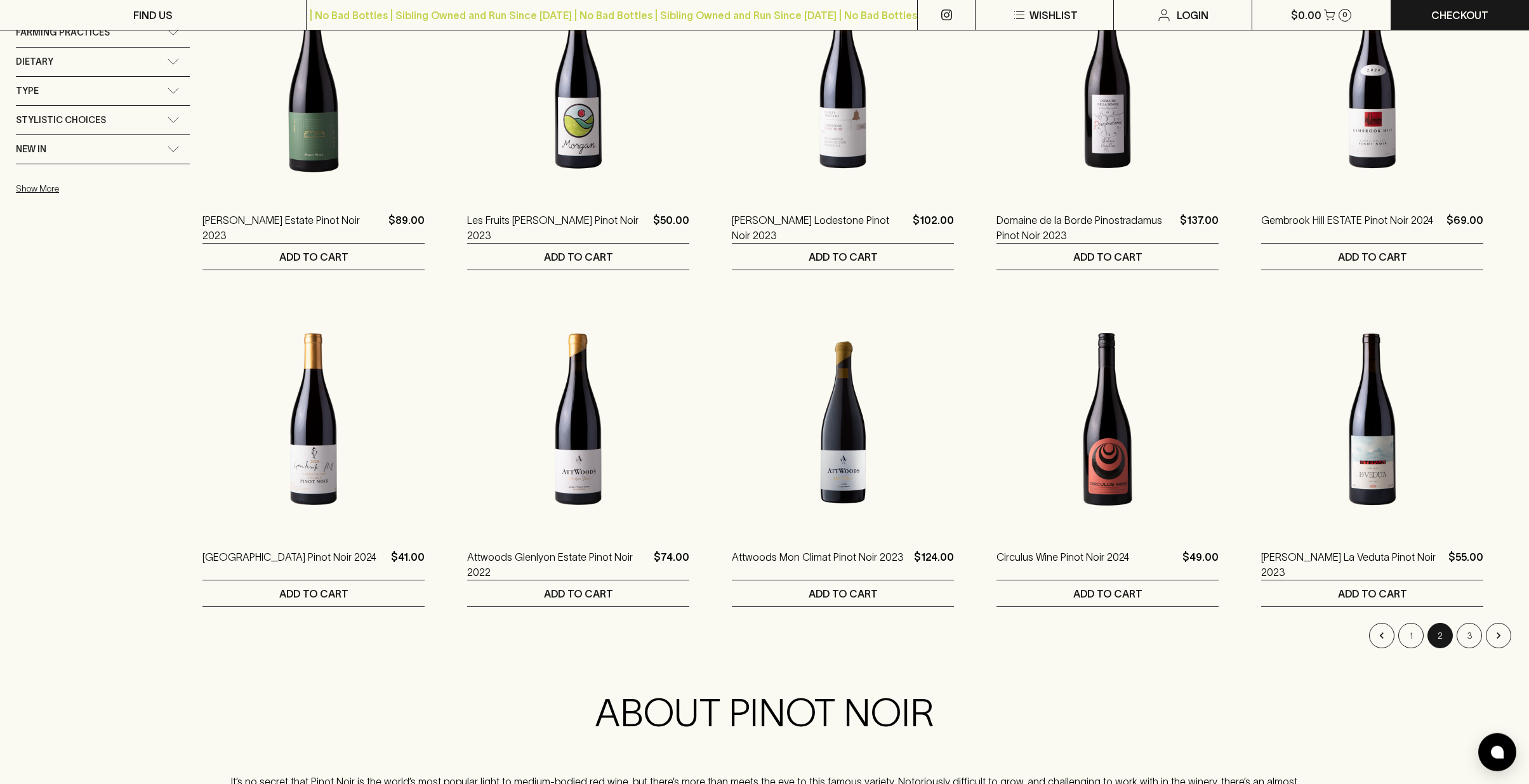
scroll to position [985, 0]
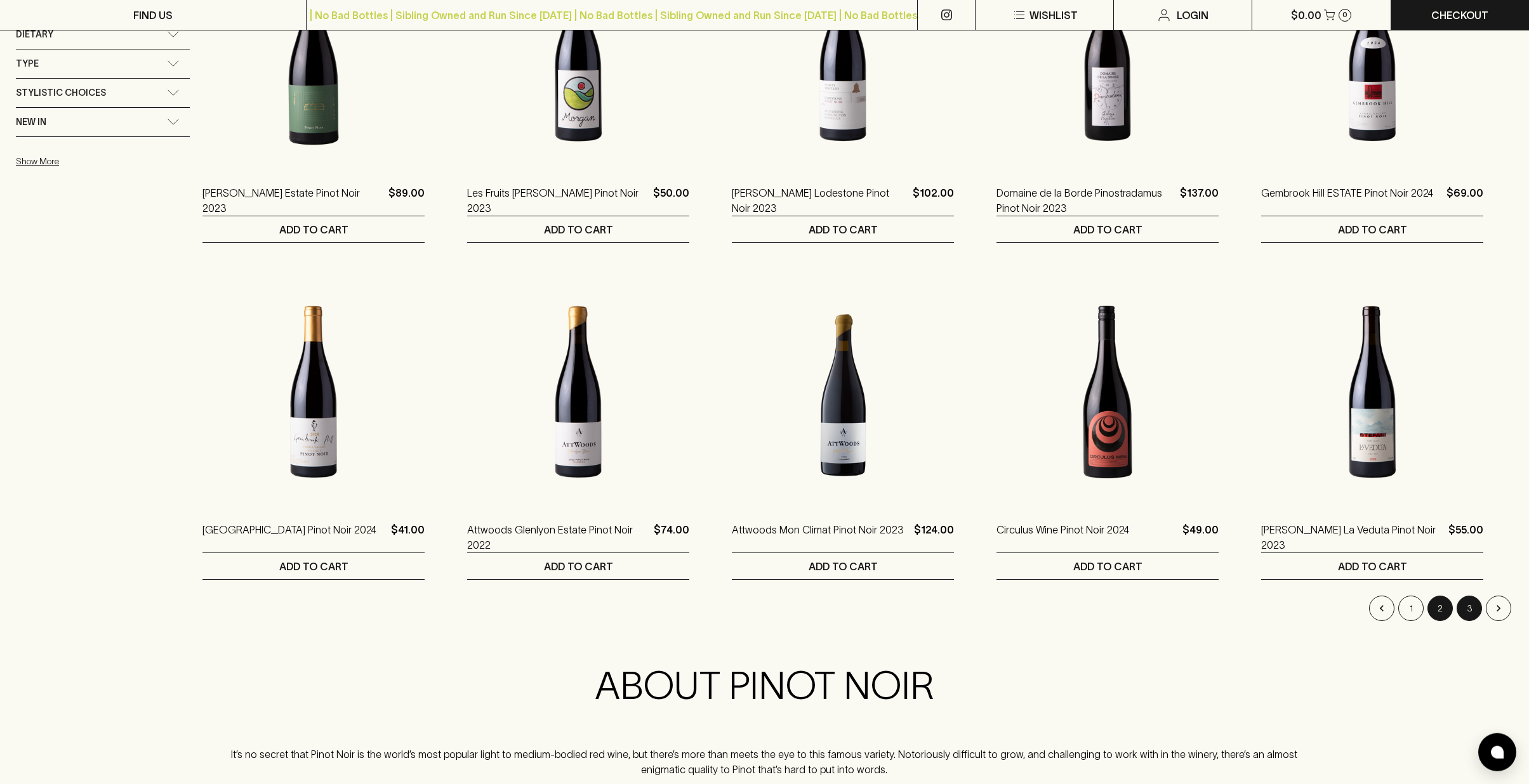
click at [1468, 614] on button "3" at bounding box center [1469, 608] width 25 height 25
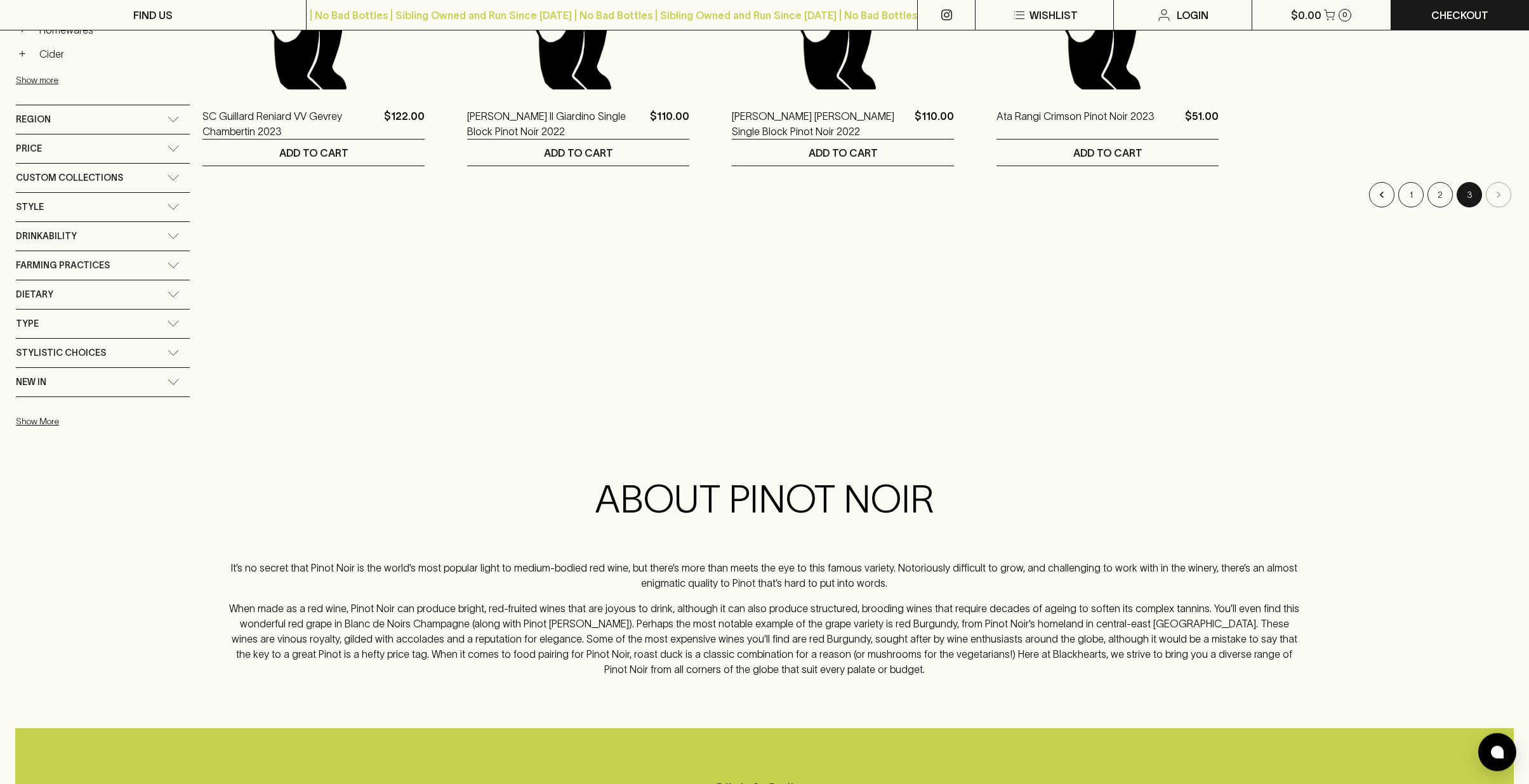
scroll to position [757, 0]
